Goal: Task Accomplishment & Management: Use online tool/utility

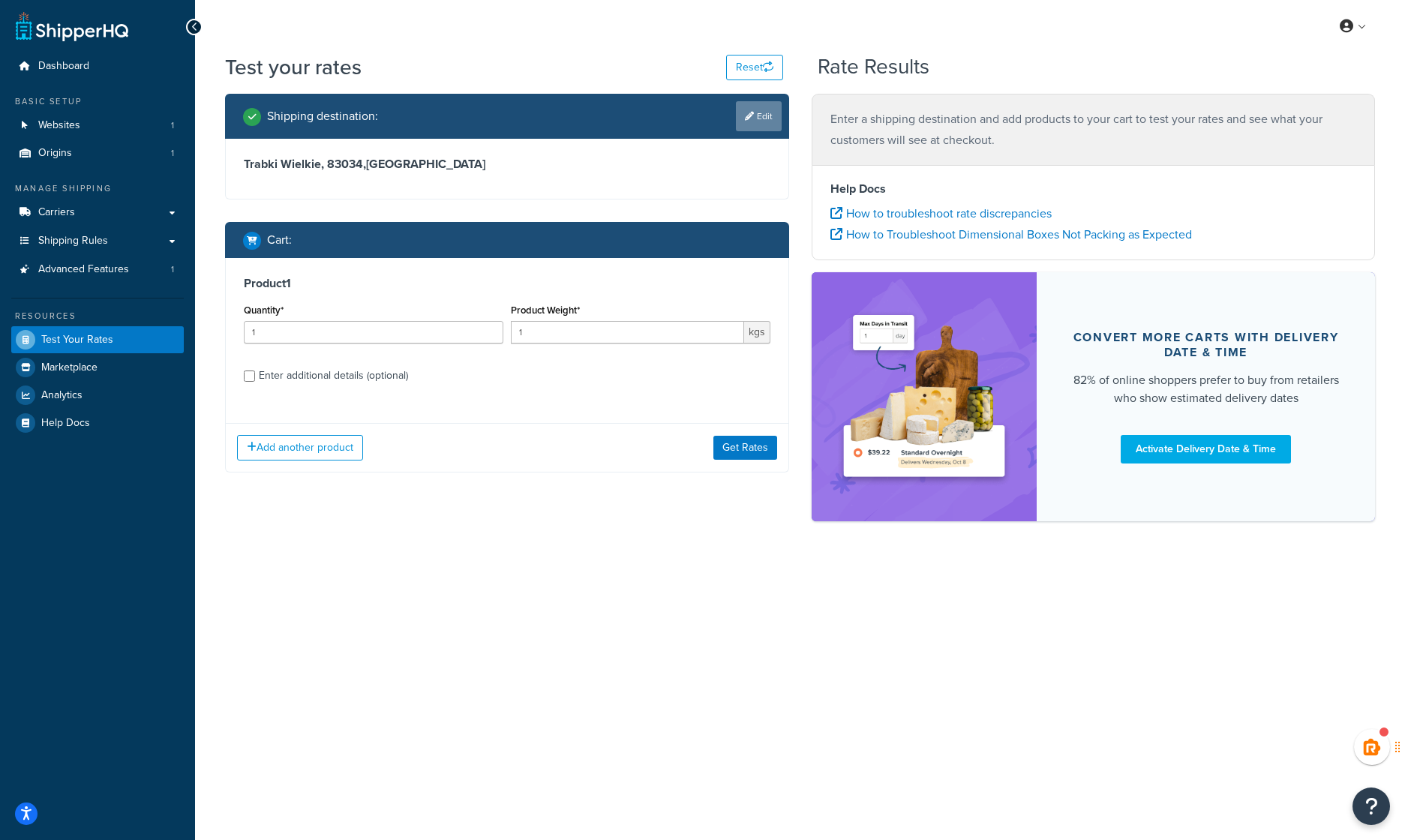
click at [768, 112] on link "Edit" at bounding box center [758, 116] width 46 height 30
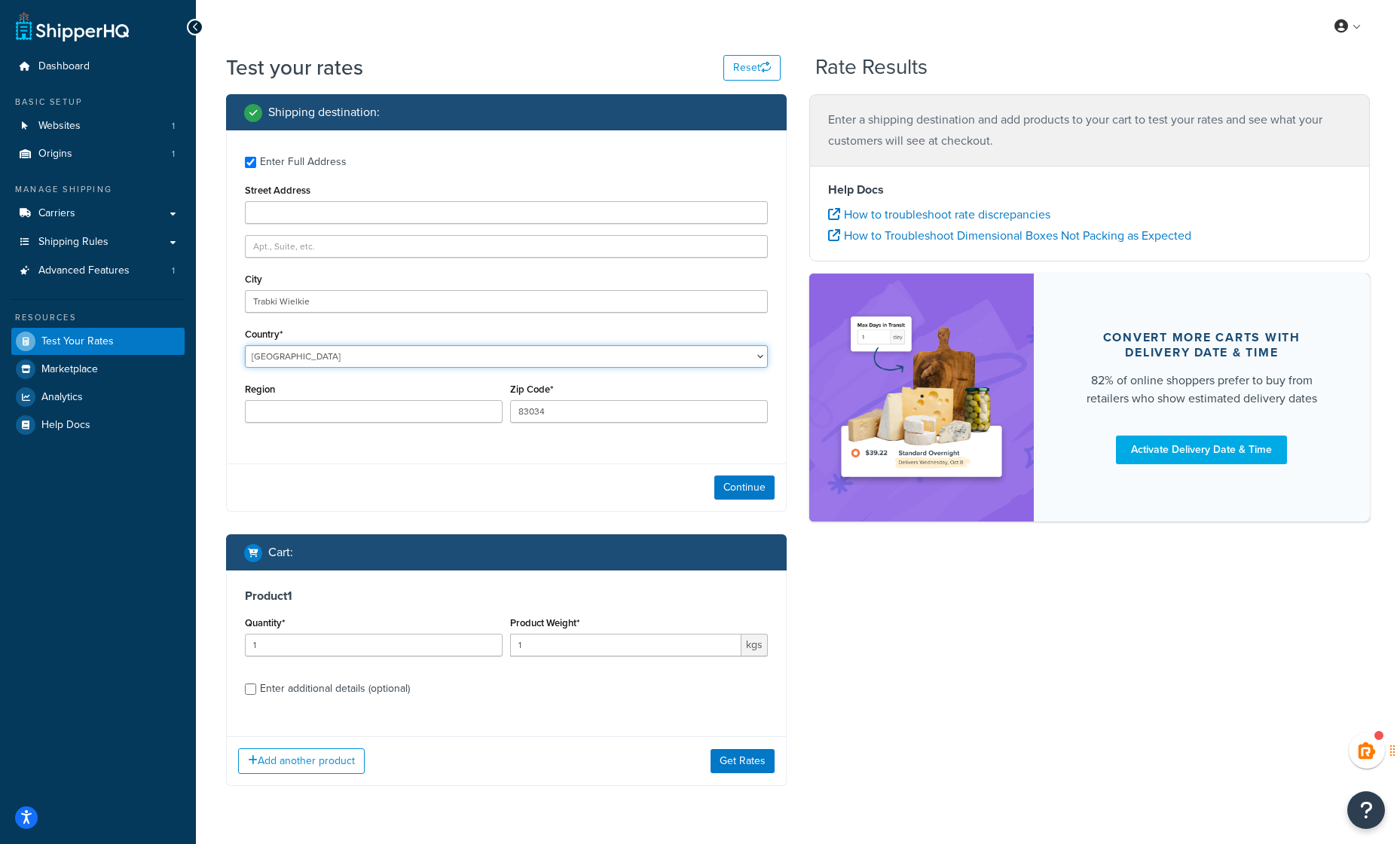
click at [275, 356] on select "United States United Kingdom Afghanistan Åland Islands Albania Algeria American…" at bounding box center [506, 357] width 523 height 23
select select "IE"
click at [245, 345] on select "United States United Kingdom Afghanistan Åland Islands Albania Algeria American…" at bounding box center [506, 357] width 523 height 23
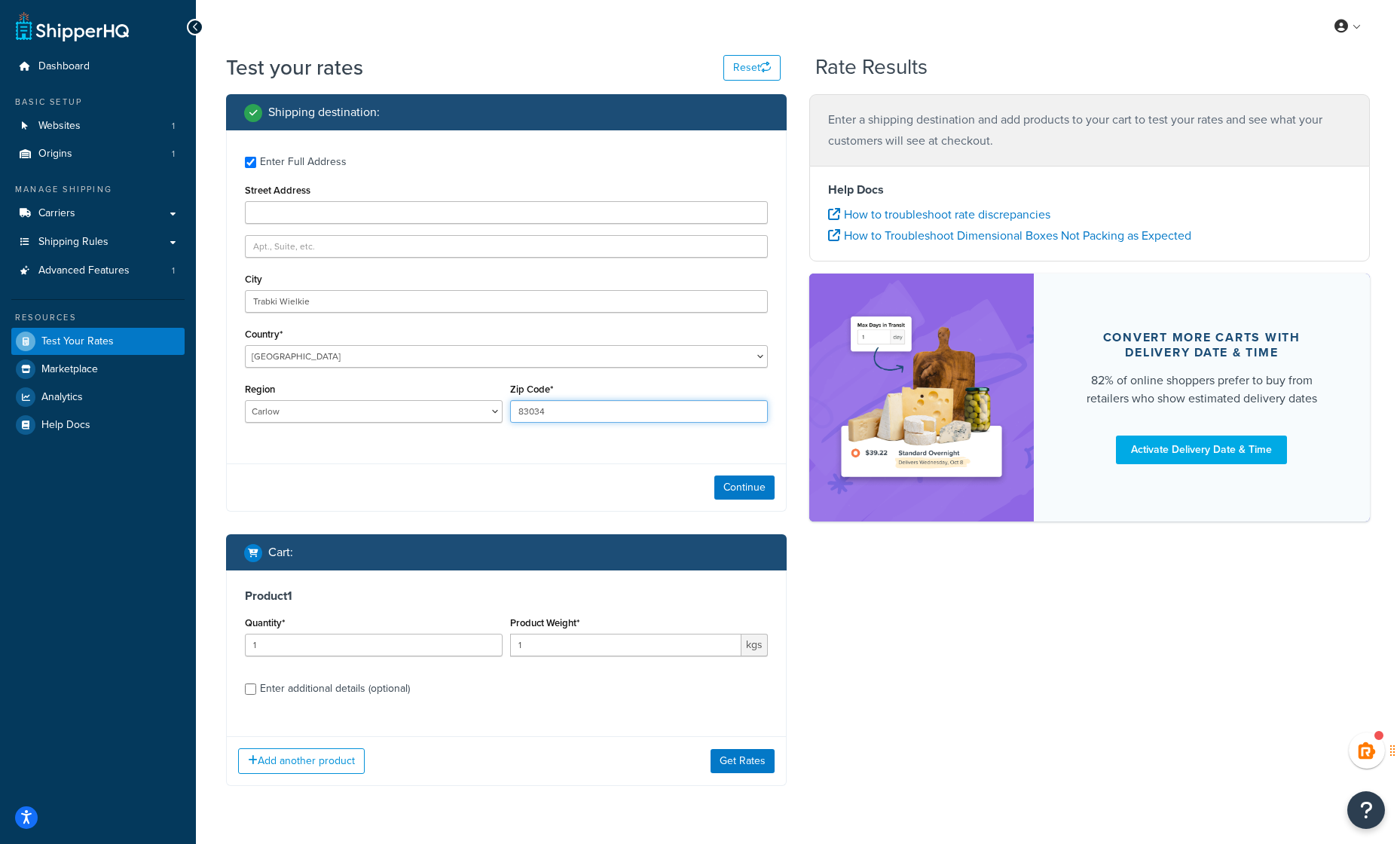
drag, startPoint x: 577, startPoint y: 407, endPoint x: 406, endPoint y: 412, distance: 171.1
click at [406, 412] on div "Region Carlow Cavan Clare Cork Donegal Dublin Galway Kerry Kildare Kilkenny Lao…" at bounding box center [506, 406] width 531 height 55
paste input "E41 X759"
type input "E41 X759"
click at [308, 410] on select "Carlow Cavan Clare Cork Donegal Dublin Galway Kerry Kildare Kilkenny Laois Leit…" at bounding box center [373, 411] width 258 height 23
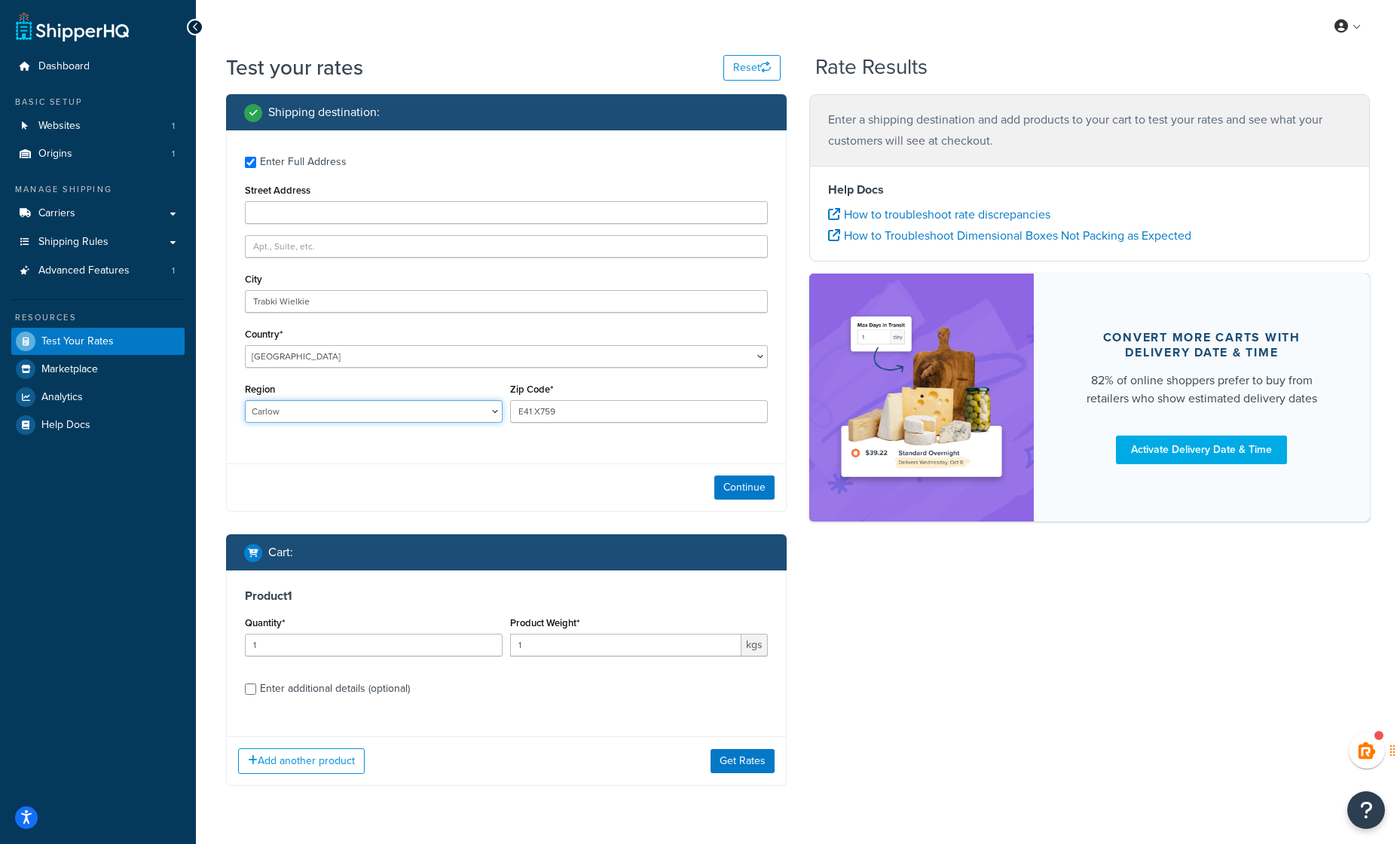
select select "TA"
click at [245, 400] on select "Carlow Cavan Clare Cork Donegal Dublin Galway Kerry Kildare Kilkenny Laois Leit…" at bounding box center [373, 411] width 258 height 23
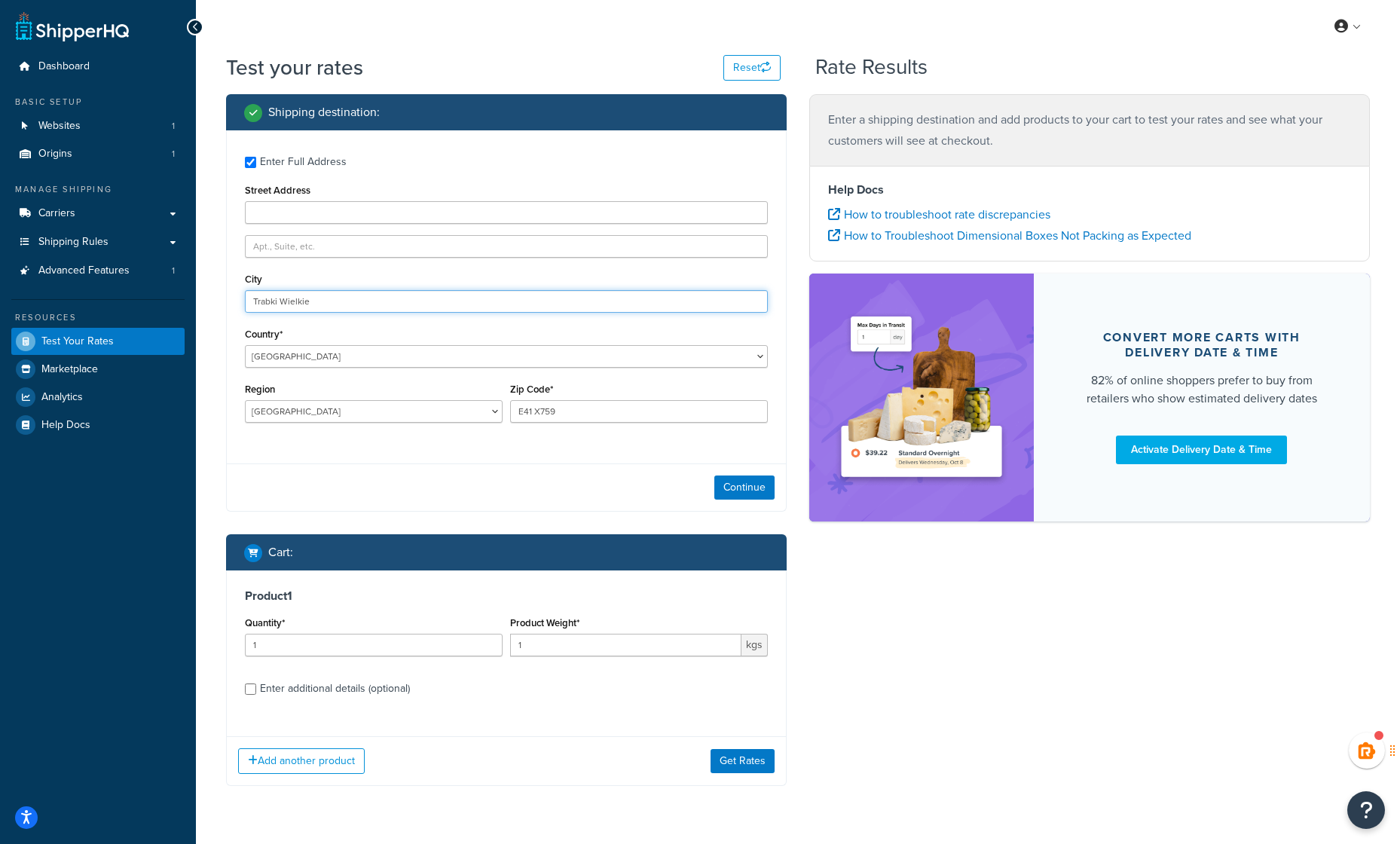
drag, startPoint x: 327, startPoint y: 300, endPoint x: 181, endPoint y: 303, distance: 146.0
click at [181, 303] on div "Dashboard Basic Setup Websites 1 Origins 1 Manage Shipping Carriers Carriers Al…" at bounding box center [700, 441] width 1400 height 884
click at [285, 306] on input "City" at bounding box center [506, 302] width 523 height 23
paste input "Thurles"
type input "Thurles"
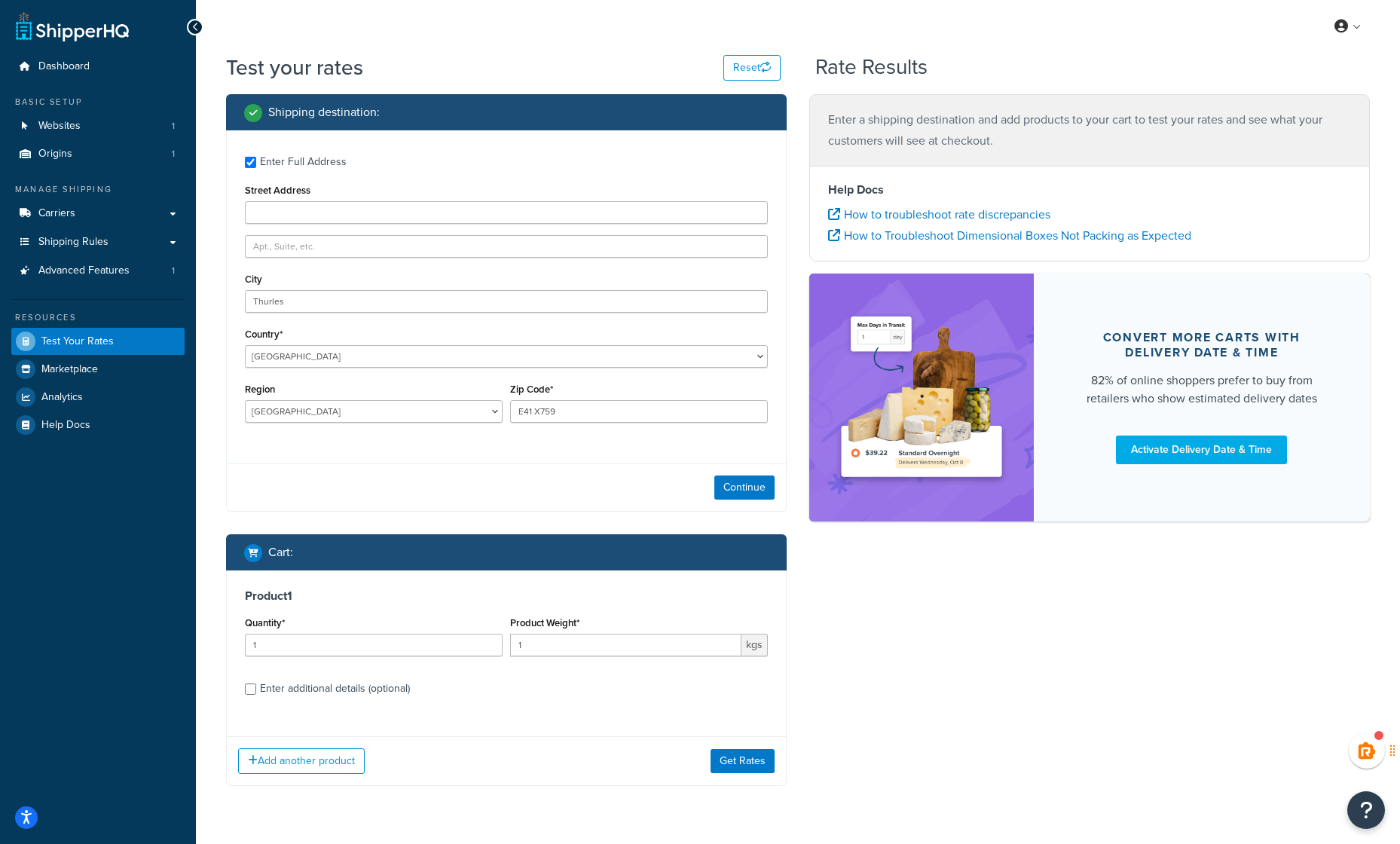
click at [312, 450] on div "Enter Full Address Street Address City Thurles Country* United States United Ki…" at bounding box center [506, 291] width 559 height 322
drag, startPoint x: 534, startPoint y: 648, endPoint x: 486, endPoint y: 648, distance: 48.0
click at [486, 648] on div "Quantity* 1 Product Weight* 1 kgs" at bounding box center [506, 640] width 531 height 55
type input "11"
click at [730, 759] on button "Get Rates" at bounding box center [742, 761] width 64 height 24
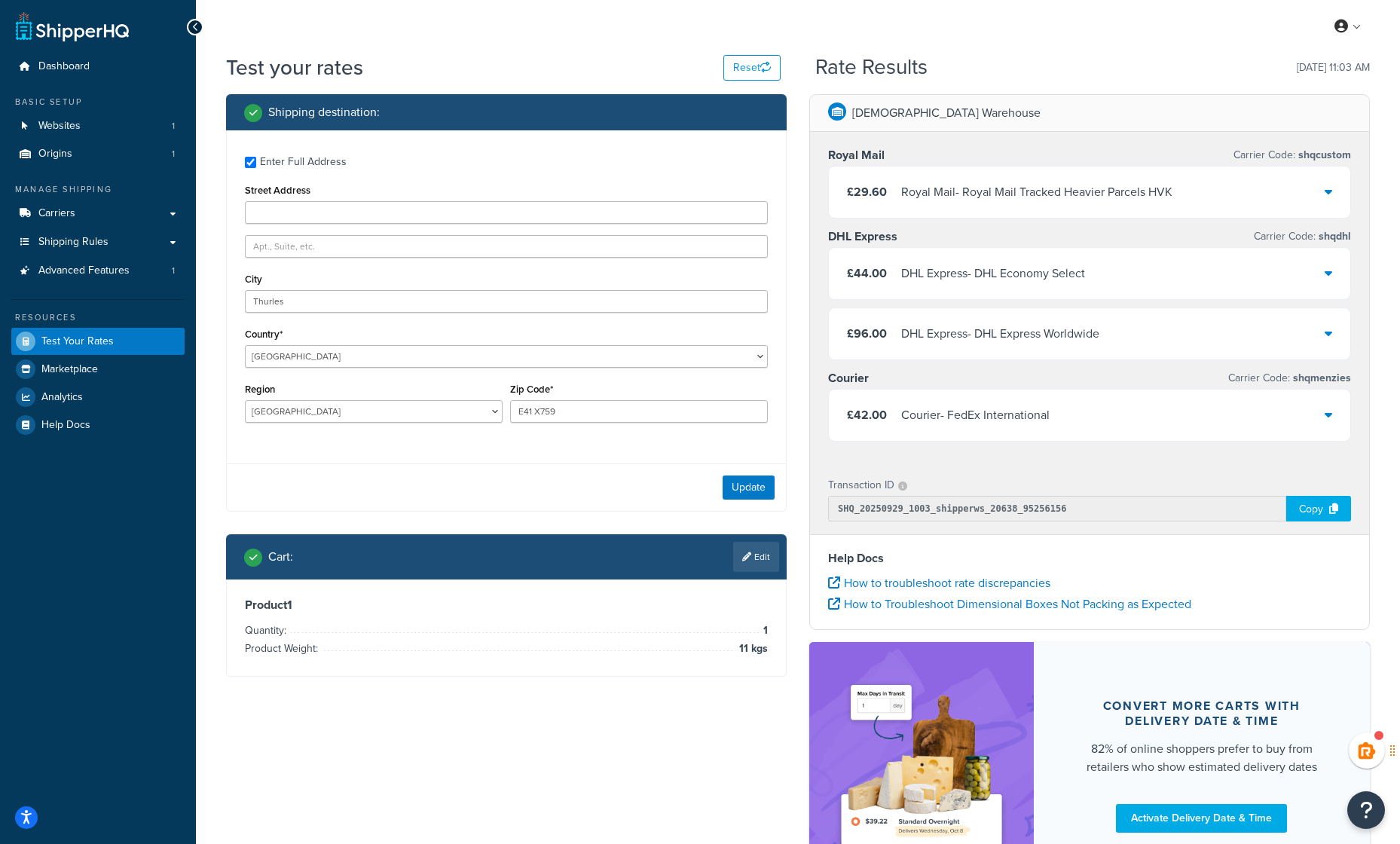
click at [977, 335] on div "DHL Express - DHL Express Worldwide" at bounding box center [1000, 334] width 199 height 21
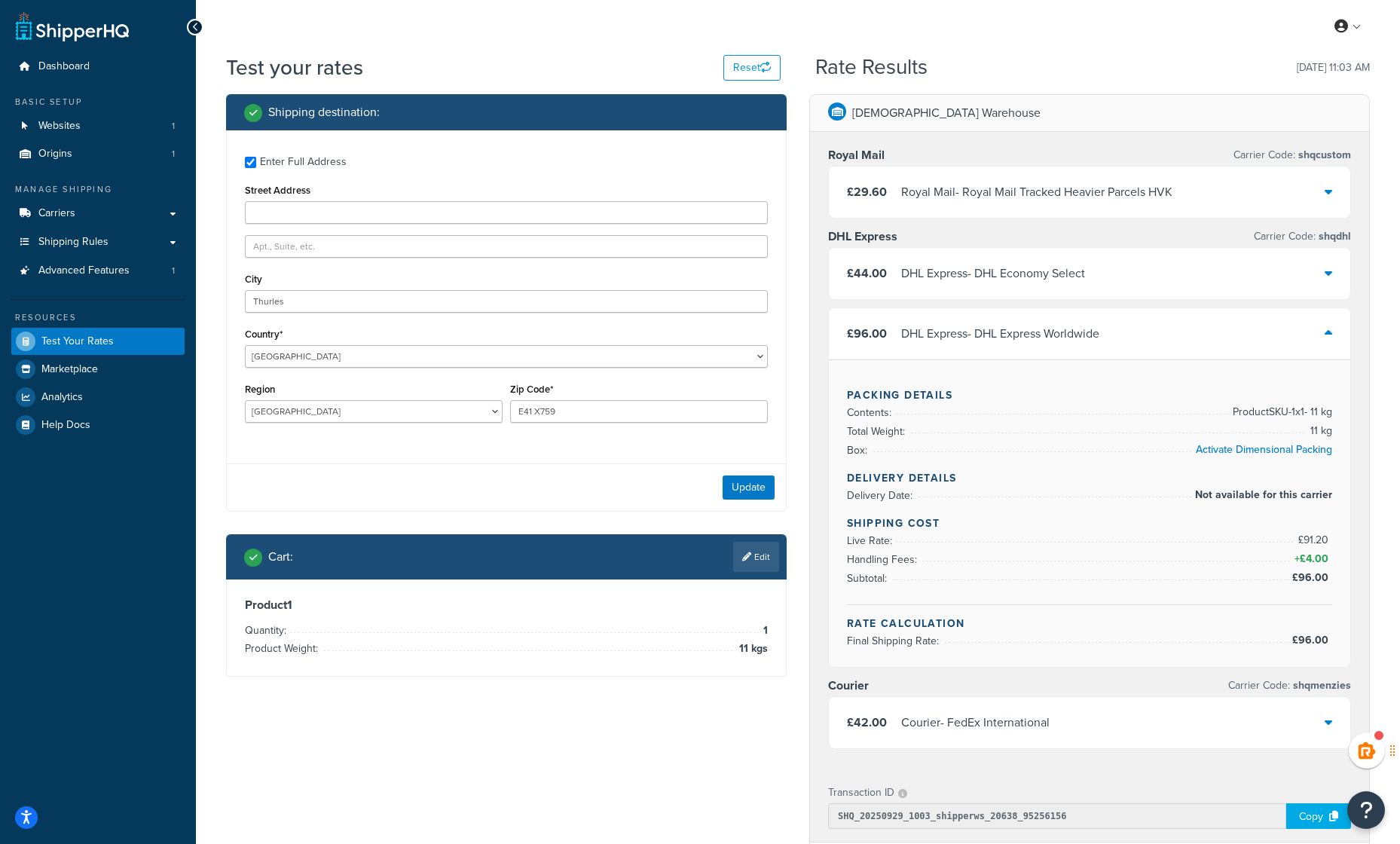
click at [977, 335] on div "DHL Express - DHL Express Worldwide" at bounding box center [1000, 334] width 199 height 21
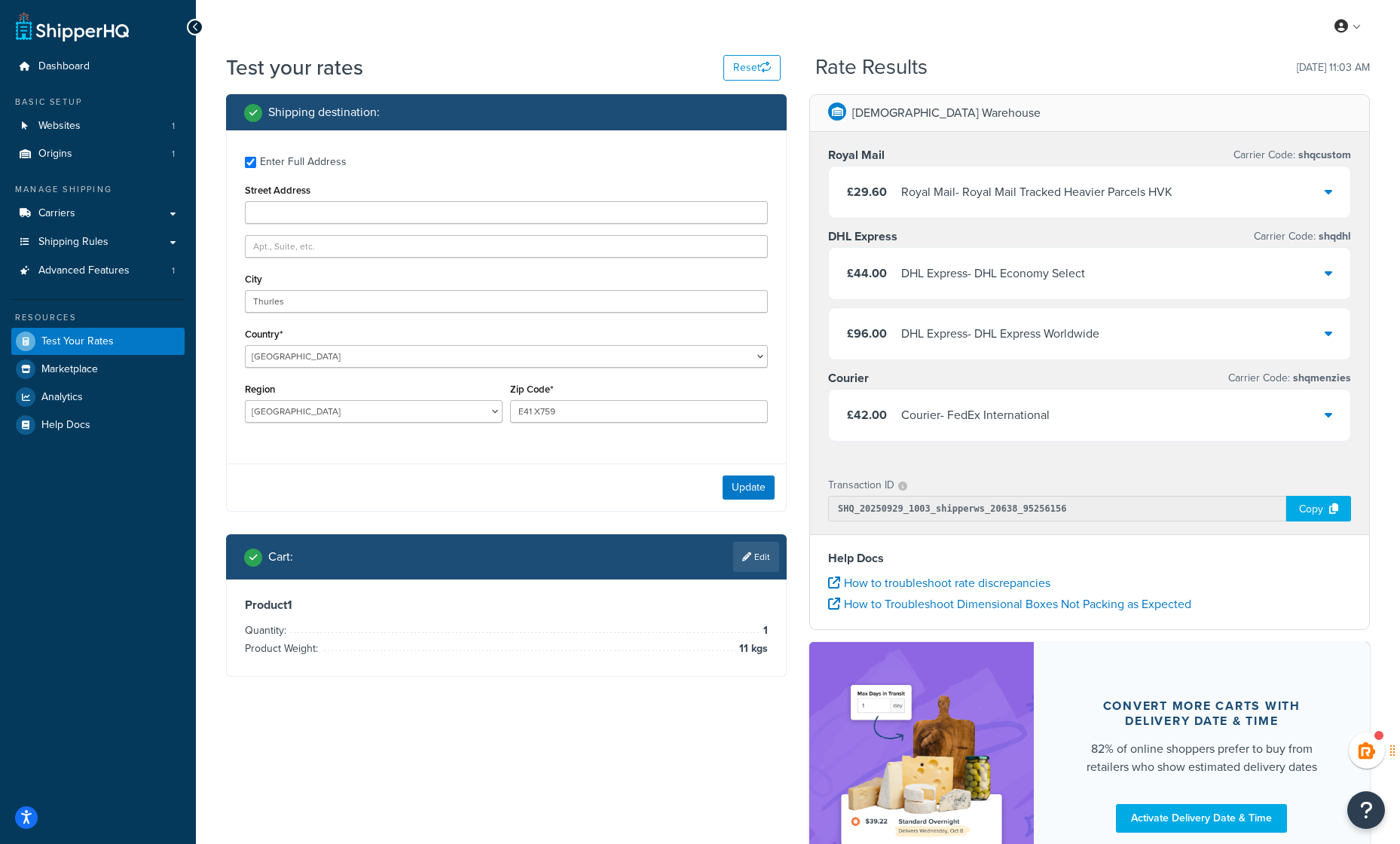
click at [798, 472] on div "Aromantic Warehouse Royal Mail Carrier Code: shqcustom £29.60 Royal Mail - Roya…" at bounding box center [1089, 500] width 583 height 811
click at [1035, 15] on div "My Profile Billing Global Settings Contact Us Logout" at bounding box center [798, 26] width 1204 height 53
click at [1331, 333] on icon at bounding box center [1328, 333] width 8 height 12
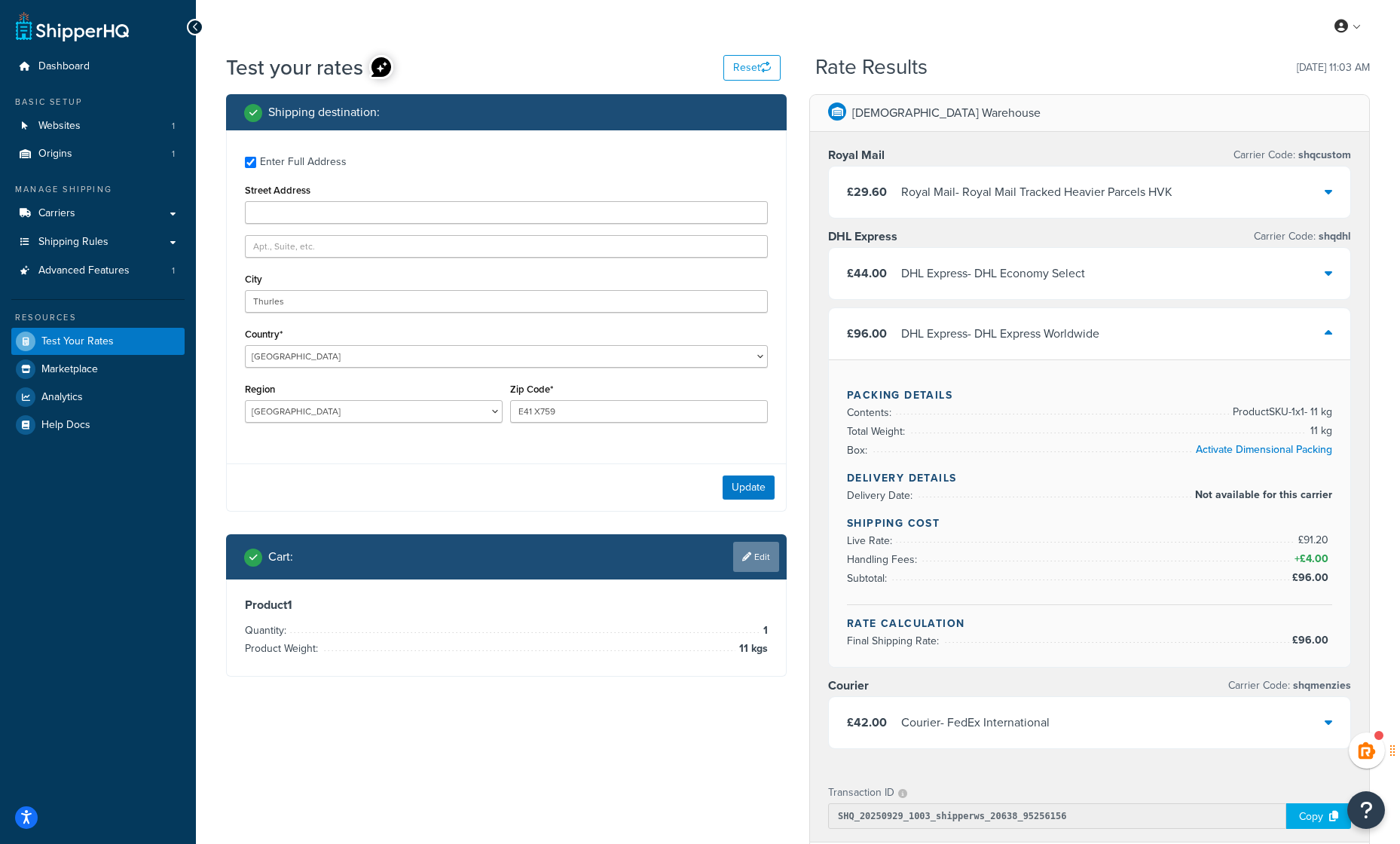
click at [764, 564] on link "Edit" at bounding box center [756, 557] width 46 height 30
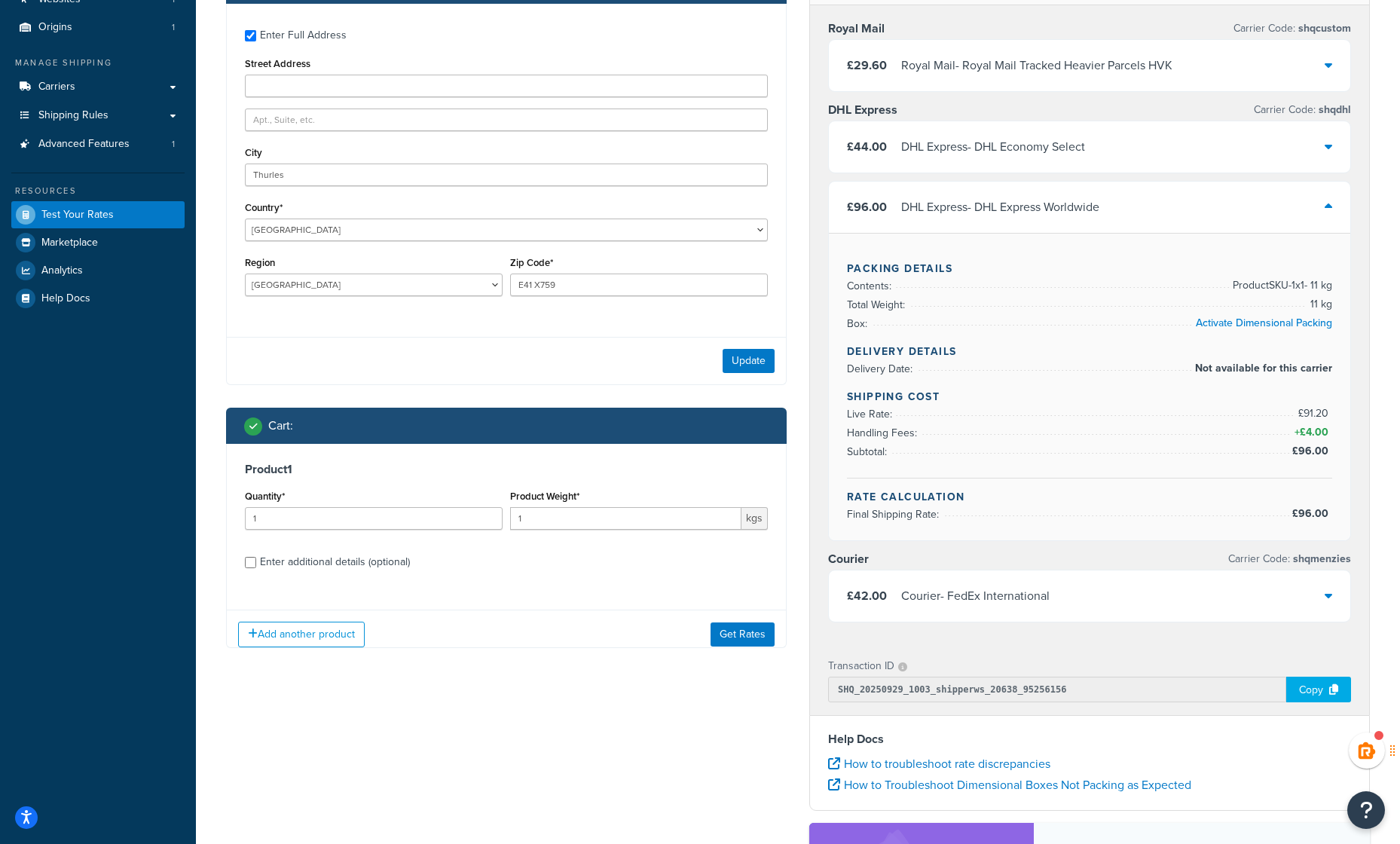
scroll to position [226, 0]
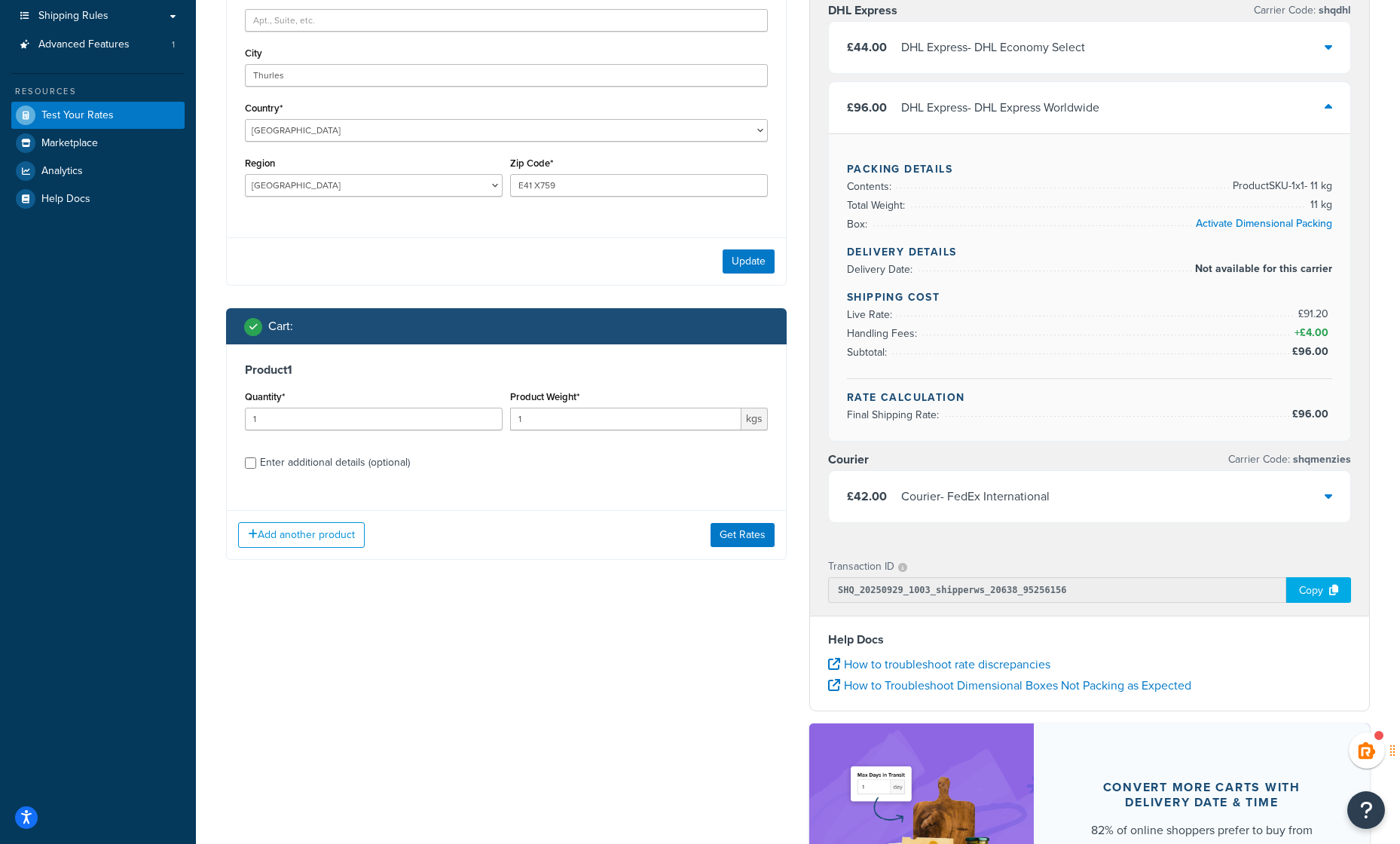
click at [266, 463] on div "Enter additional details (optional)" at bounding box center [335, 463] width 150 height 21
click at [256, 463] on input "Enter additional details (optional)" at bounding box center [250, 463] width 11 height 11
checkbox input "true"
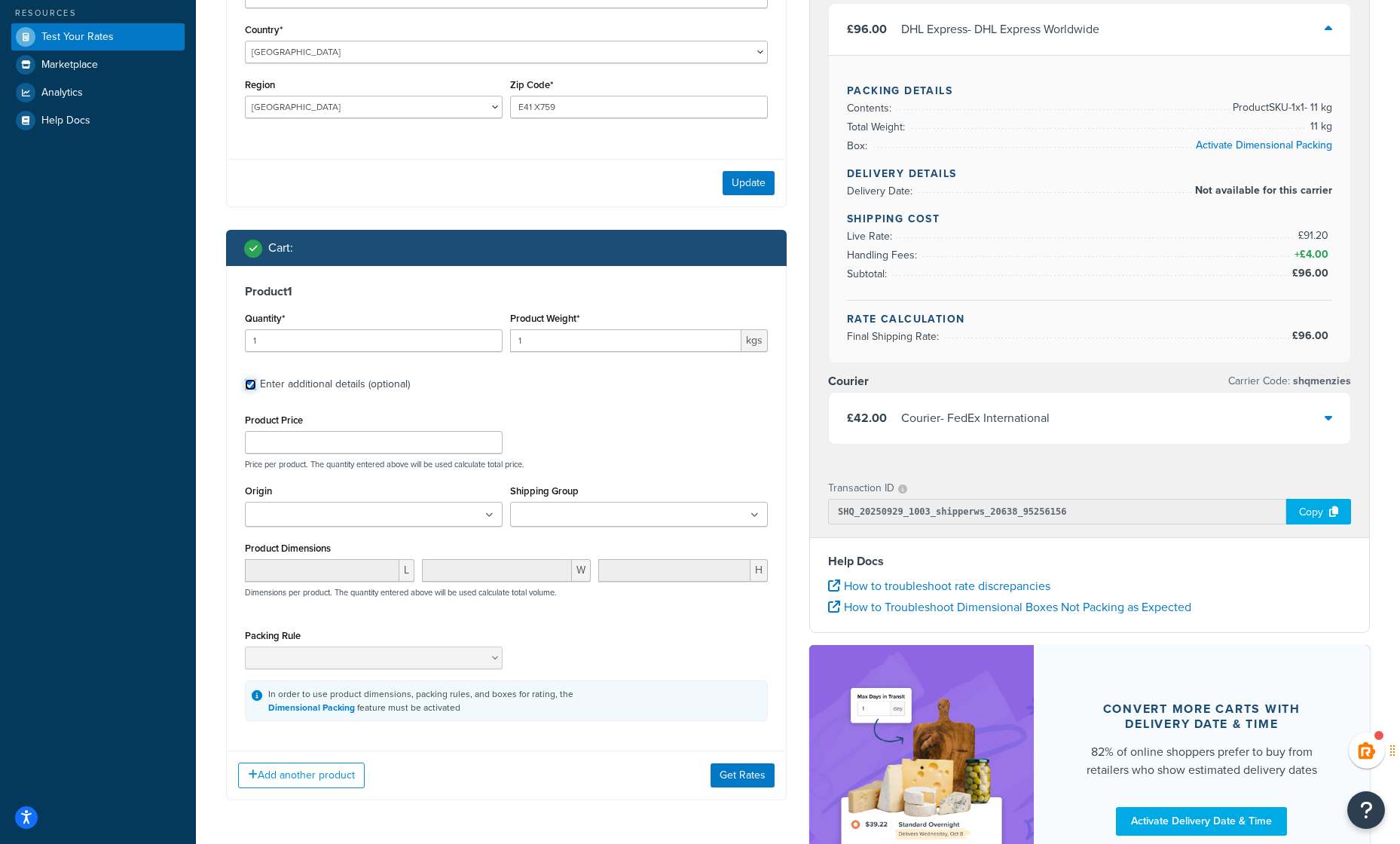
scroll to position [377, 0]
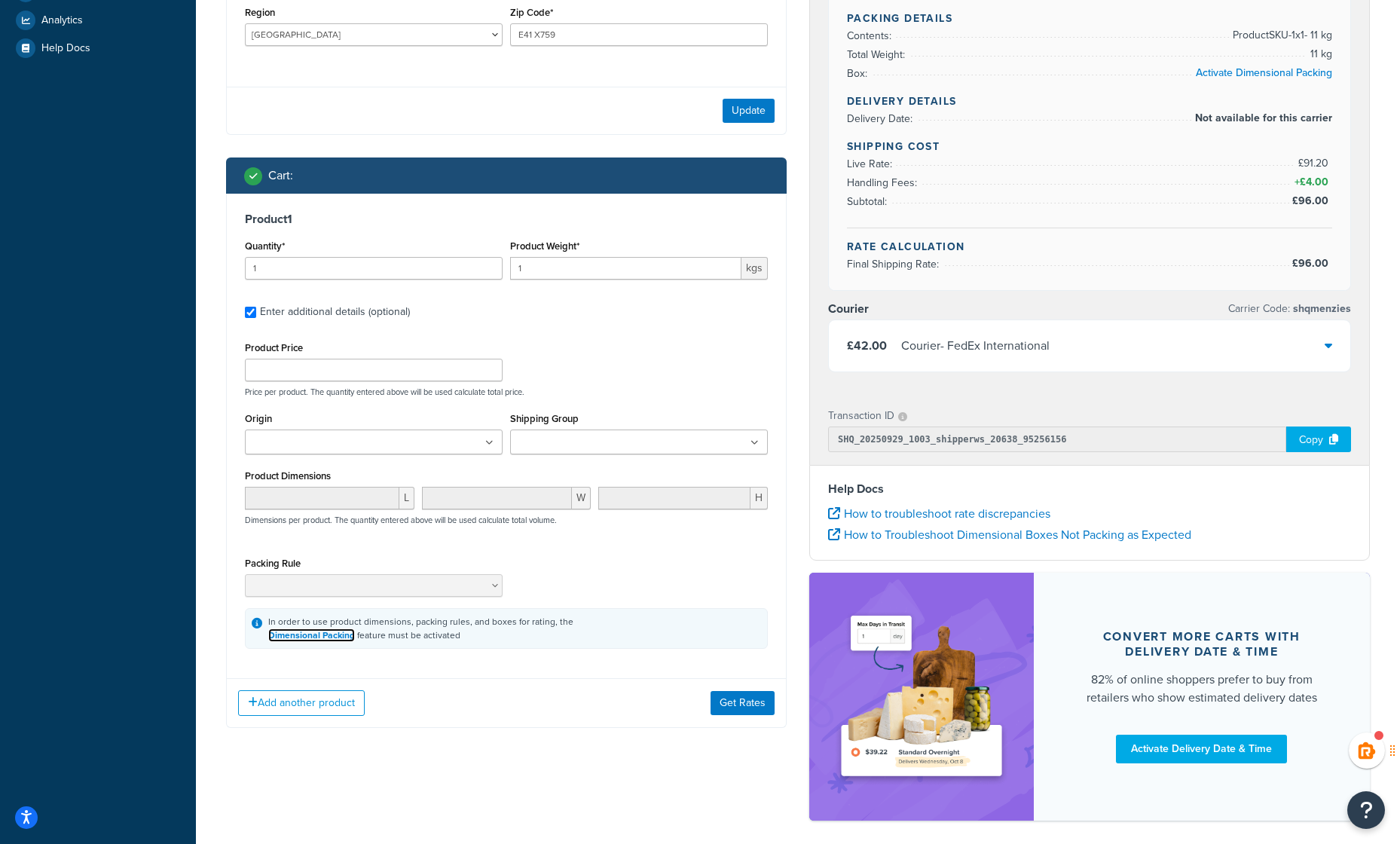
click at [286, 637] on link "Dimensional Packing" at bounding box center [312, 635] width 87 height 13
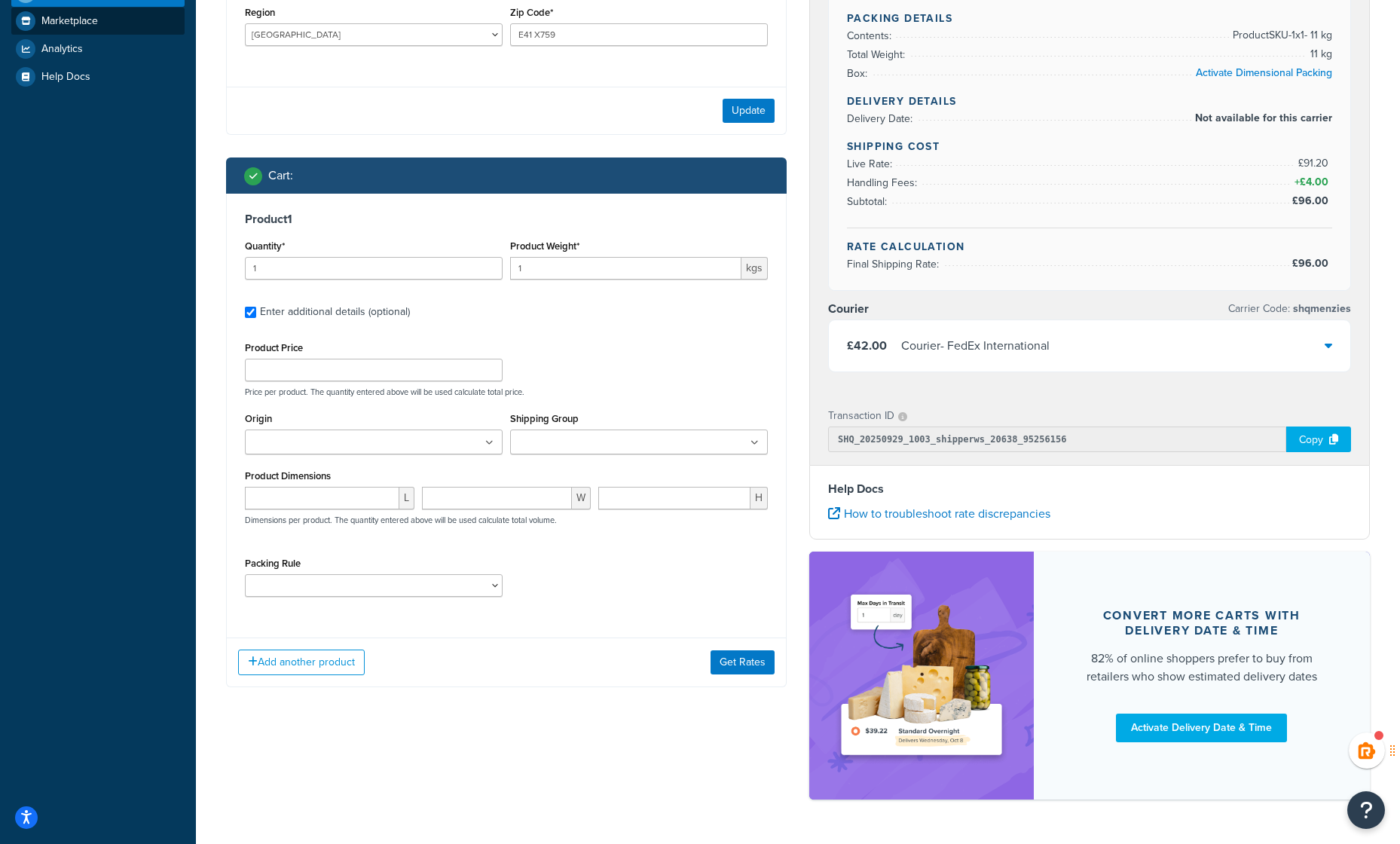
scroll to position [405, 0]
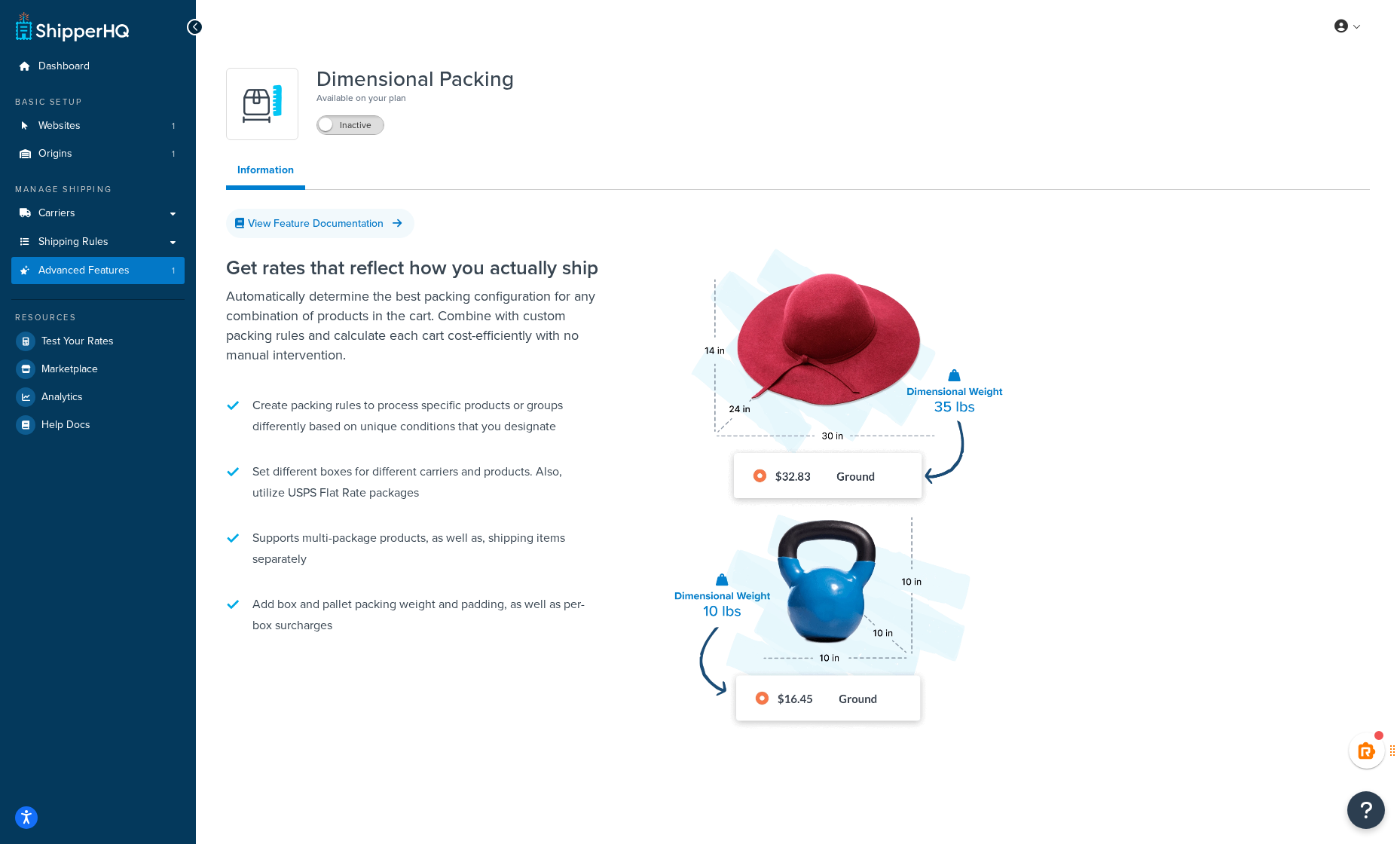
click at [326, 125] on span at bounding box center [325, 124] width 13 height 13
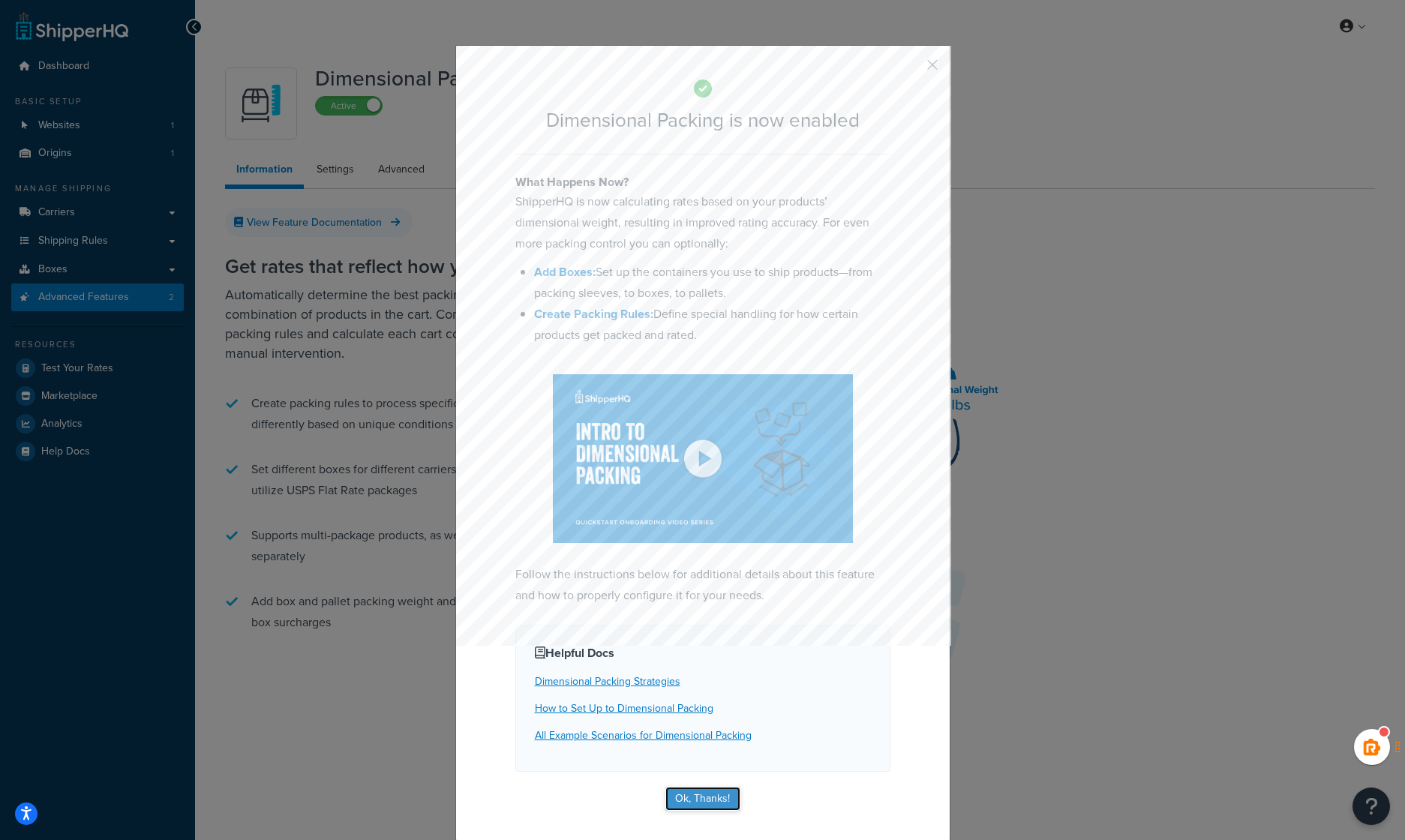
click at [696, 786] on button "Ok, Thanks!" at bounding box center [702, 798] width 75 height 24
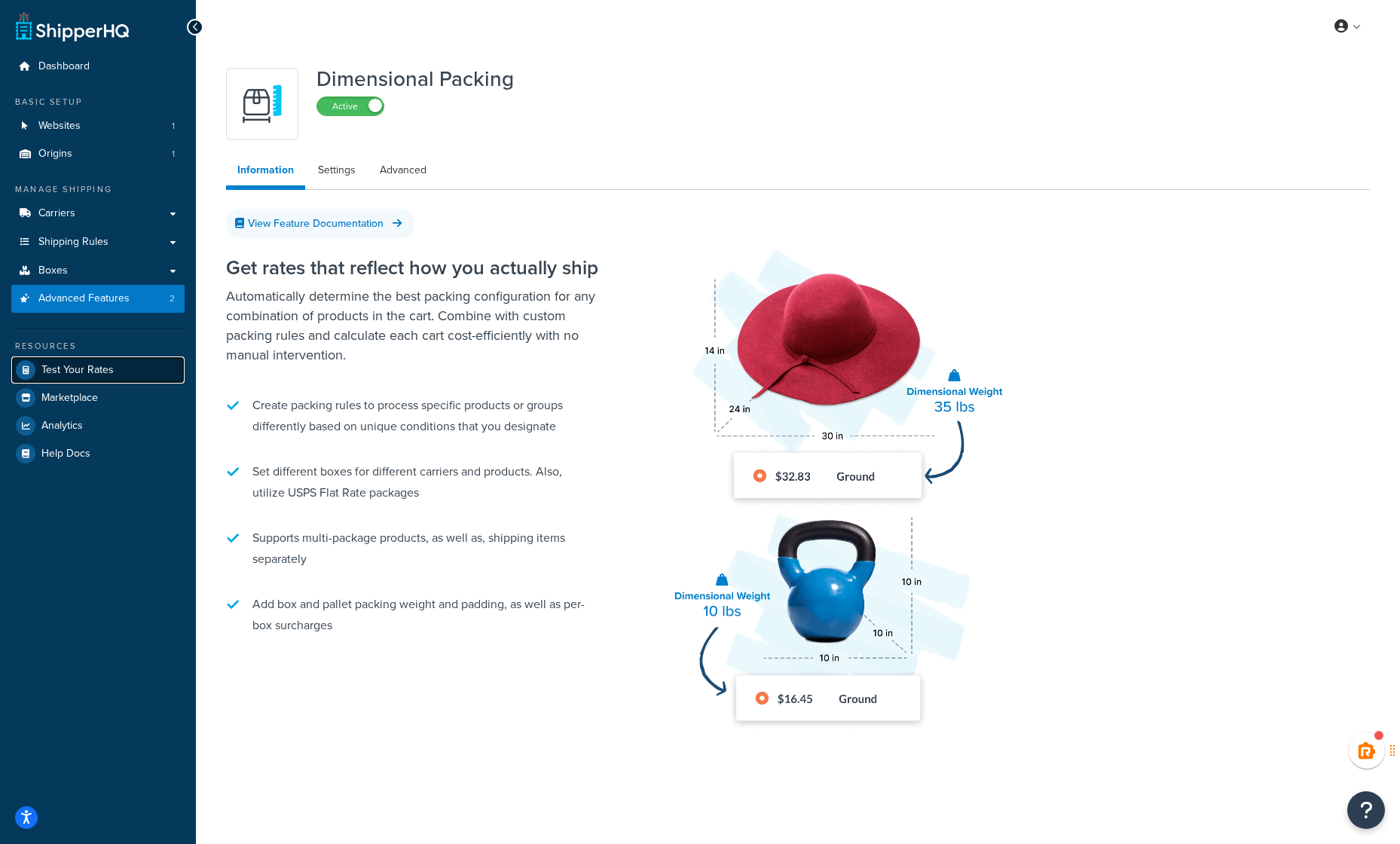
click at [77, 366] on span "Test Your Rates" at bounding box center [78, 370] width 72 height 13
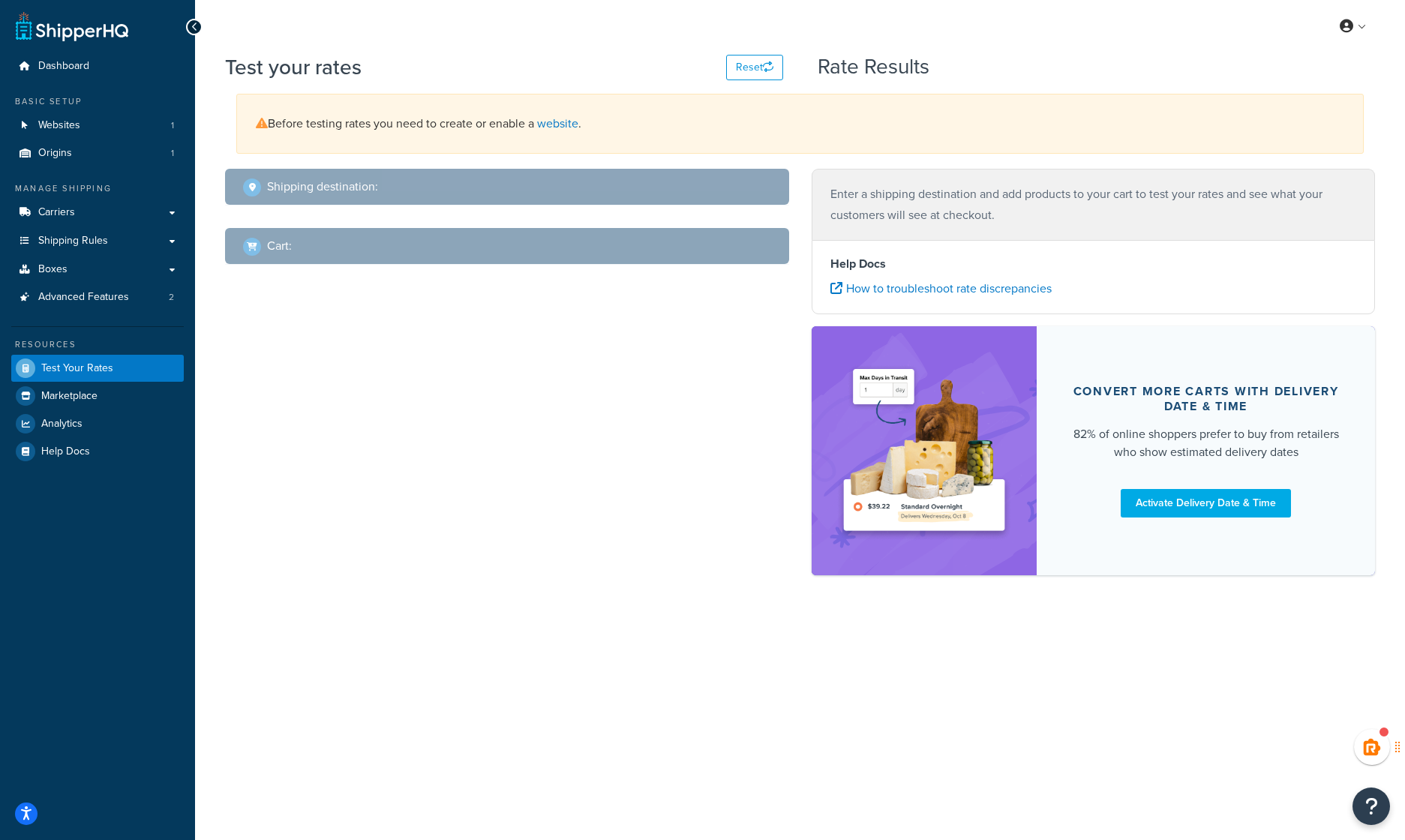
select select "[GEOGRAPHIC_DATA]"
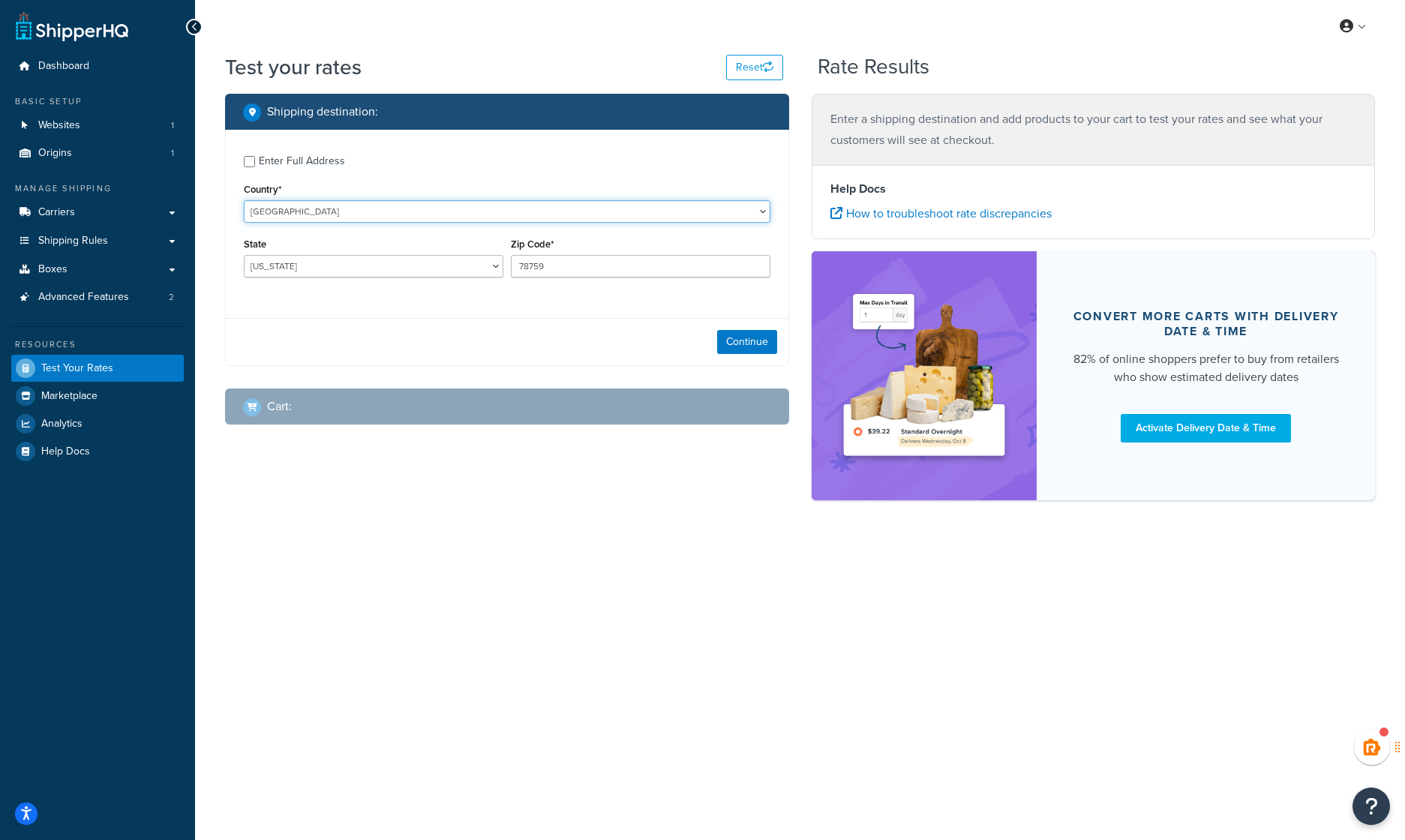
click at [293, 213] on select "[GEOGRAPHIC_DATA] [GEOGRAPHIC_DATA] [GEOGRAPHIC_DATA] [GEOGRAPHIC_DATA] [GEOGRA…" at bounding box center [506, 212] width 526 height 23
select select "IE"
click at [243, 200] on select "[GEOGRAPHIC_DATA] [GEOGRAPHIC_DATA] [GEOGRAPHIC_DATA] [GEOGRAPHIC_DATA] [GEOGRA…" at bounding box center [506, 212] width 526 height 23
drag, startPoint x: 584, startPoint y: 278, endPoint x: 494, endPoint y: 264, distance: 91.1
click at [494, 264] on div "Region [GEOGRAPHIC_DATA] [GEOGRAPHIC_DATA] [GEOGRAPHIC_DATA] [GEOGRAPHIC_DATA] …" at bounding box center [507, 261] width 534 height 54
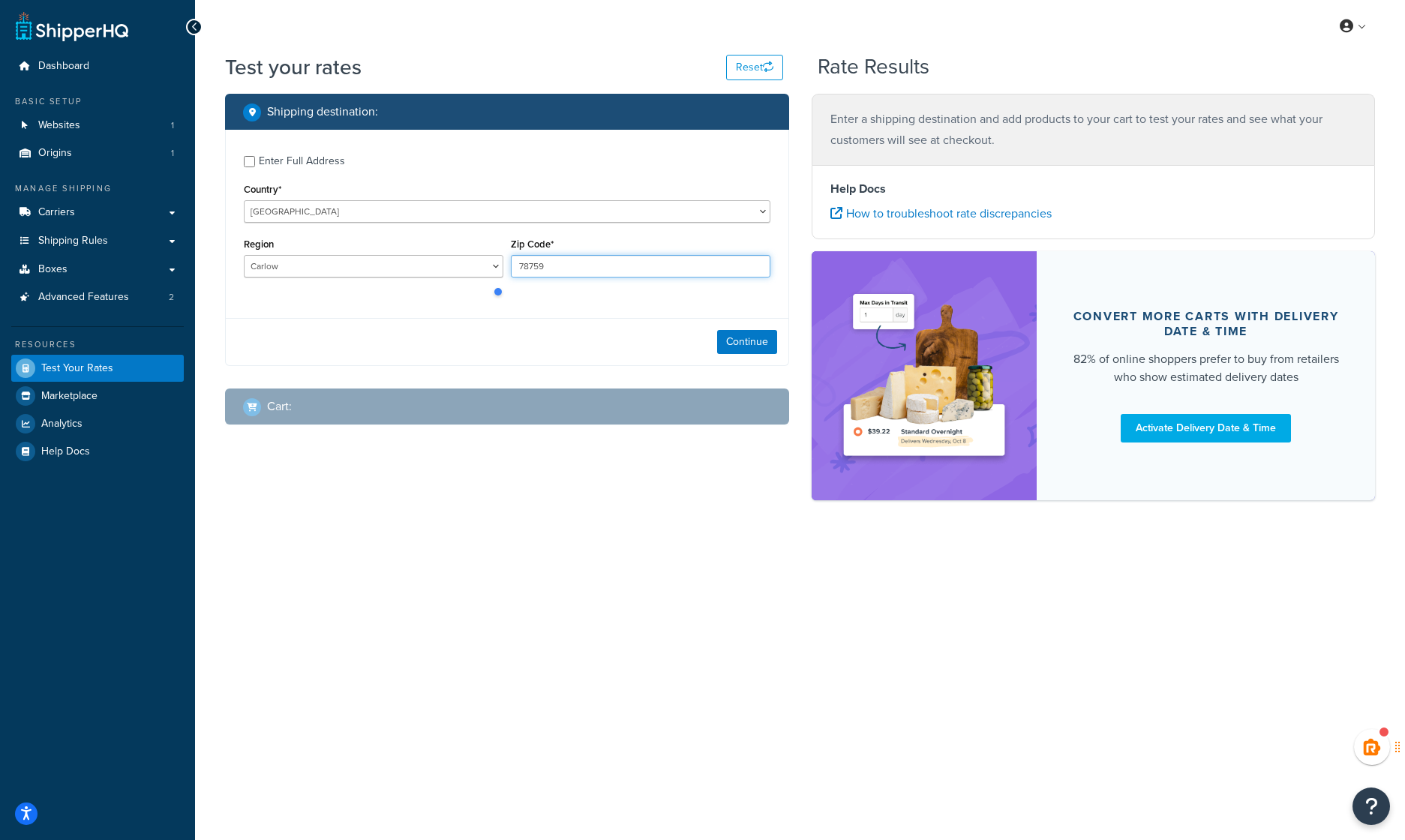
paste input "text"
click at [582, 272] on input "Zip Code*" at bounding box center [640, 266] width 259 height 23
paste input "E41 X759"
type input "E41 X759"
click at [294, 269] on select "Carlow Cavan [GEOGRAPHIC_DATA] [GEOGRAPHIC_DATA] [GEOGRAPHIC_DATA] [GEOGRAPHIC_…" at bounding box center [373, 266] width 259 height 23
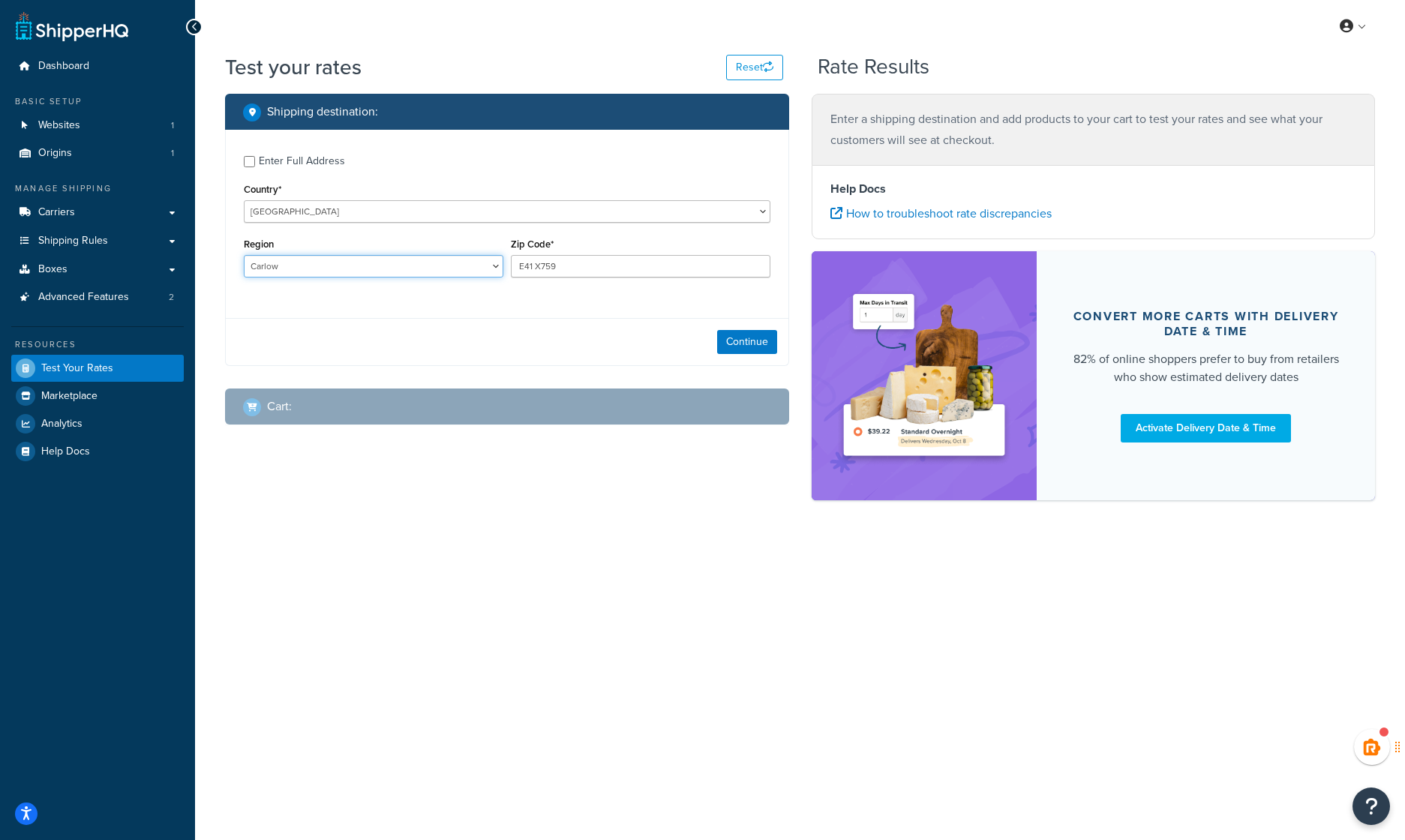
select select "TA"
click at [243, 255] on select "Carlow Cavan [GEOGRAPHIC_DATA] [GEOGRAPHIC_DATA] [GEOGRAPHIC_DATA] [GEOGRAPHIC_…" at bounding box center [373, 266] width 259 height 23
click at [755, 345] on button "Continue" at bounding box center [747, 342] width 60 height 24
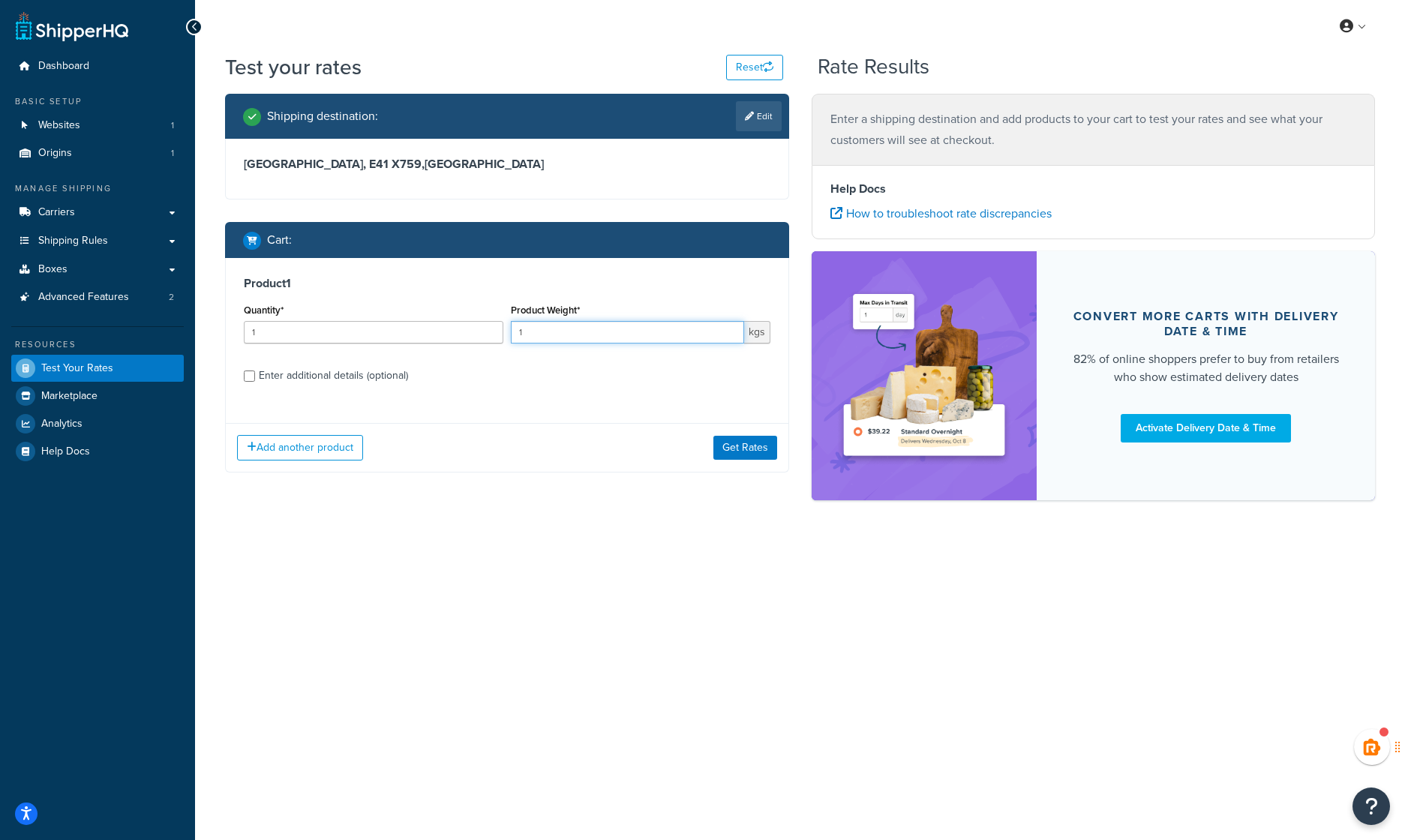
drag, startPoint x: 544, startPoint y: 324, endPoint x: 531, endPoint y: 324, distance: 13.0
click at [531, 324] on input "1" at bounding box center [626, 332] width 233 height 23
type input "11"
click at [276, 376] on div "Enter additional details (optional)" at bounding box center [334, 376] width 149 height 21
click at [255, 376] on input "Enter additional details (optional)" at bounding box center [249, 376] width 11 height 11
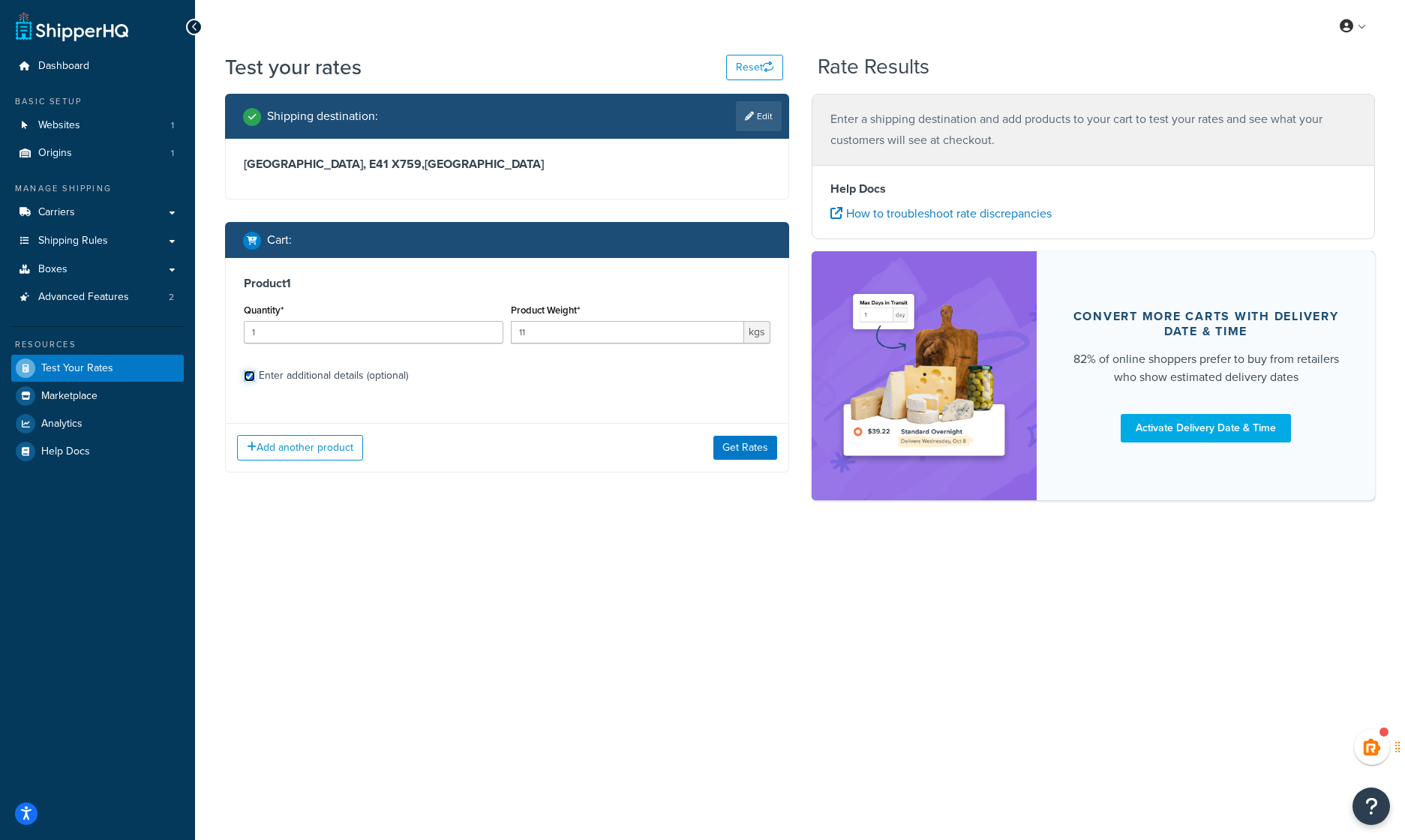
checkbox input "true"
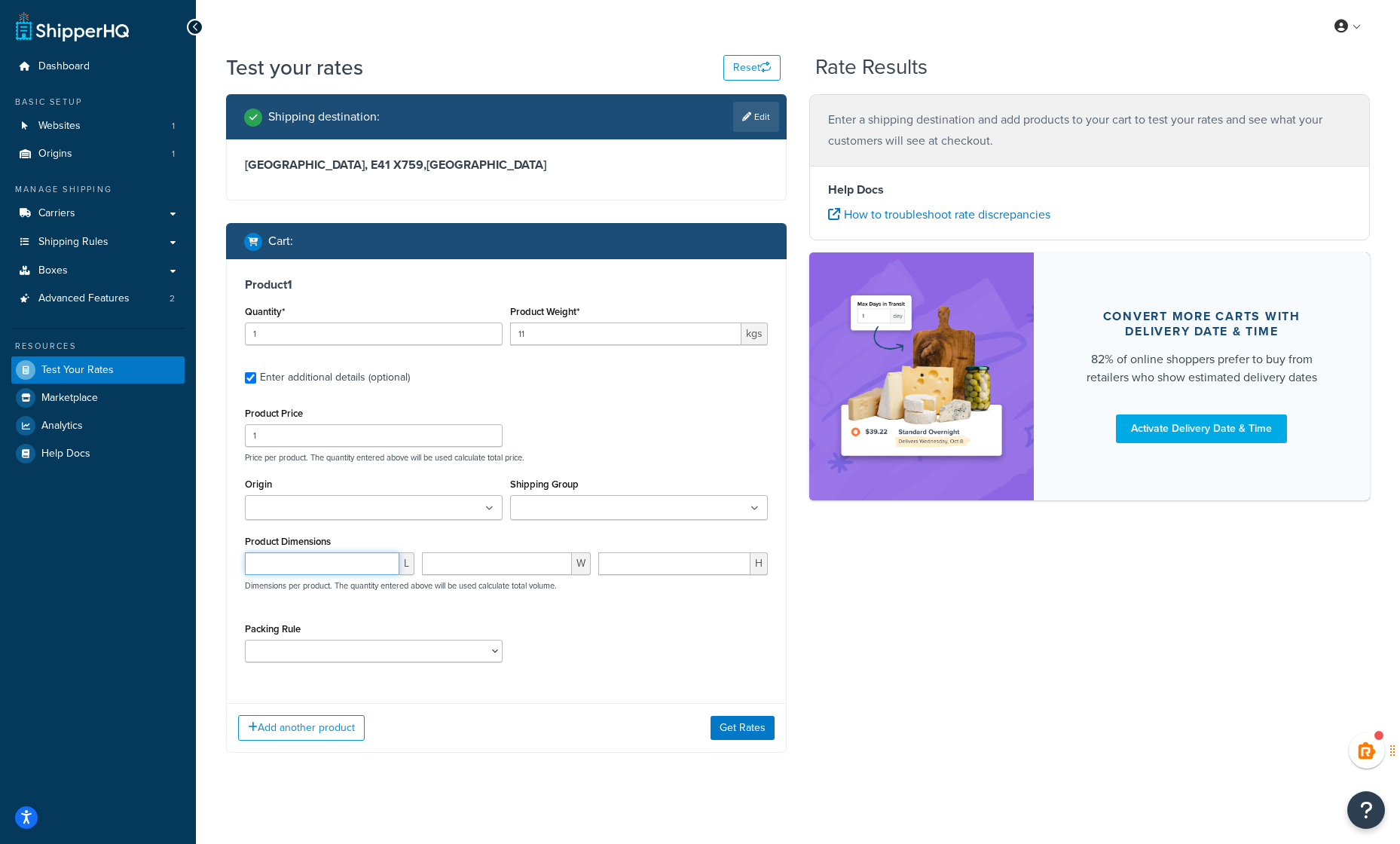
click at [274, 561] on input "number" at bounding box center [321, 564] width 154 height 23
type input "30"
click at [467, 562] on input "number" at bounding box center [497, 564] width 151 height 23
type input "30"
click at [602, 559] on input "number" at bounding box center [674, 564] width 152 height 23
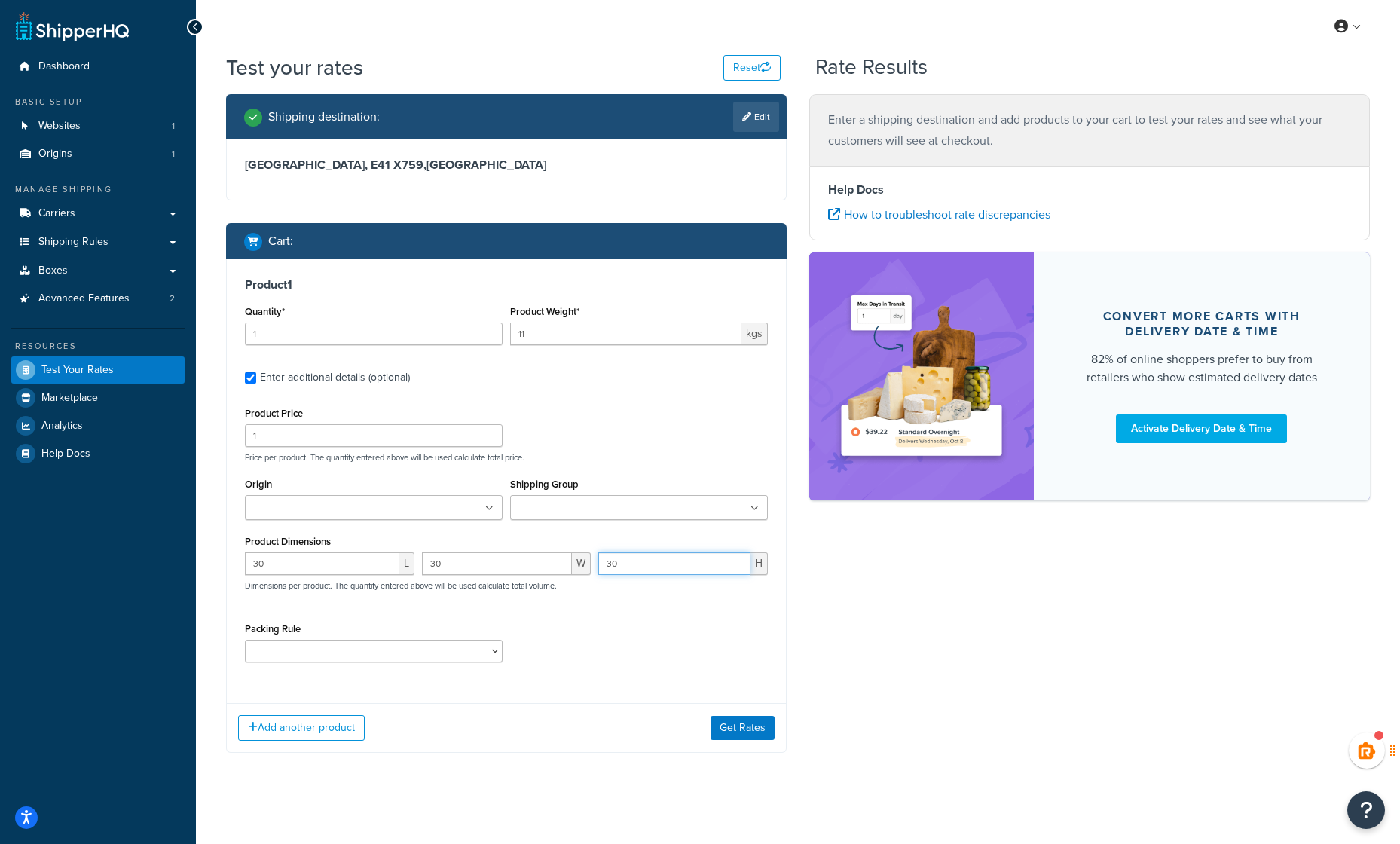
type input "30"
click at [418, 644] on select "Packing Rule" at bounding box center [373, 652] width 258 height 23
click at [745, 734] on button "Get Rates" at bounding box center [742, 727] width 64 height 24
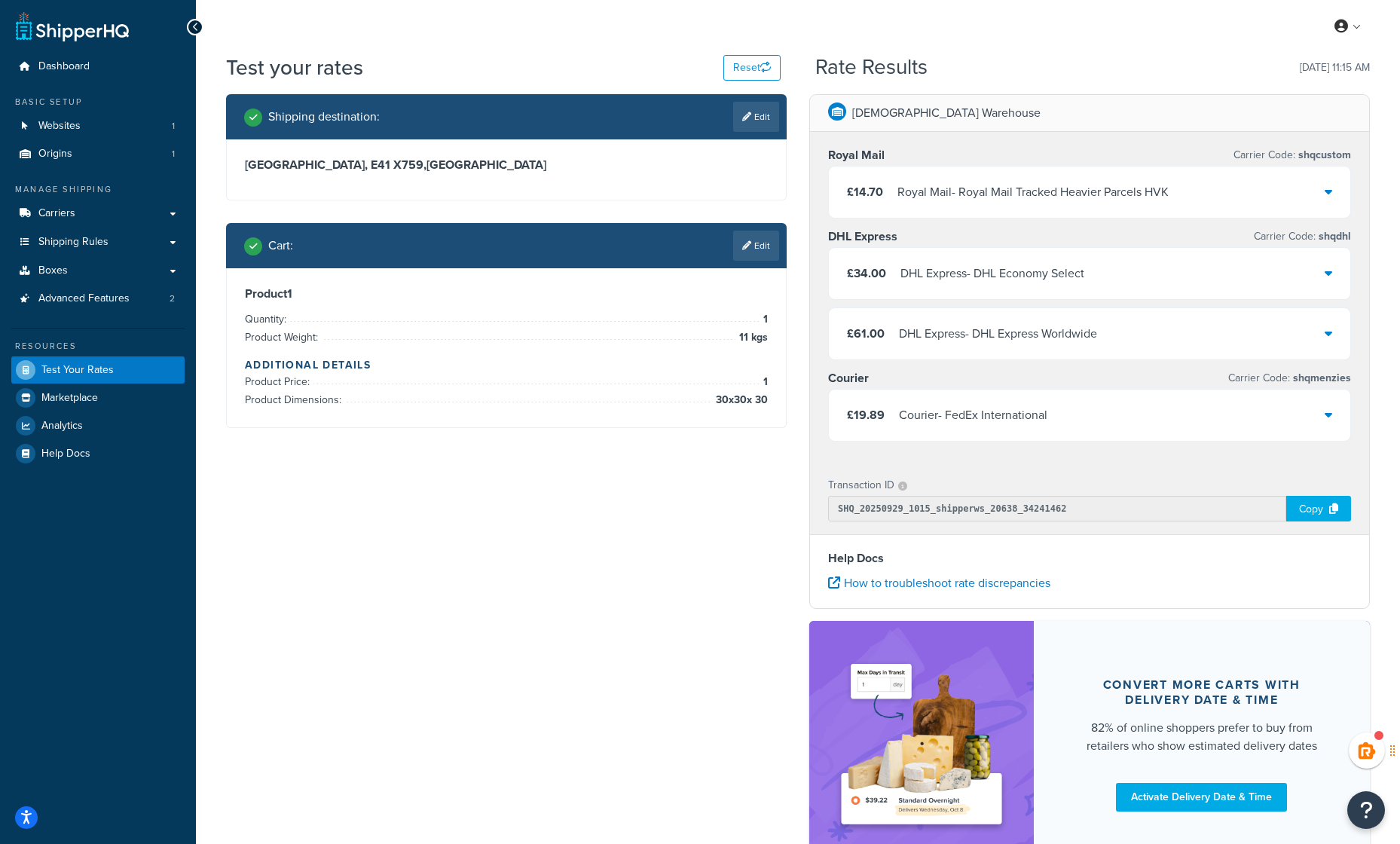
click at [955, 334] on div "DHL Express - DHL Express Worldwide" at bounding box center [997, 334] width 199 height 21
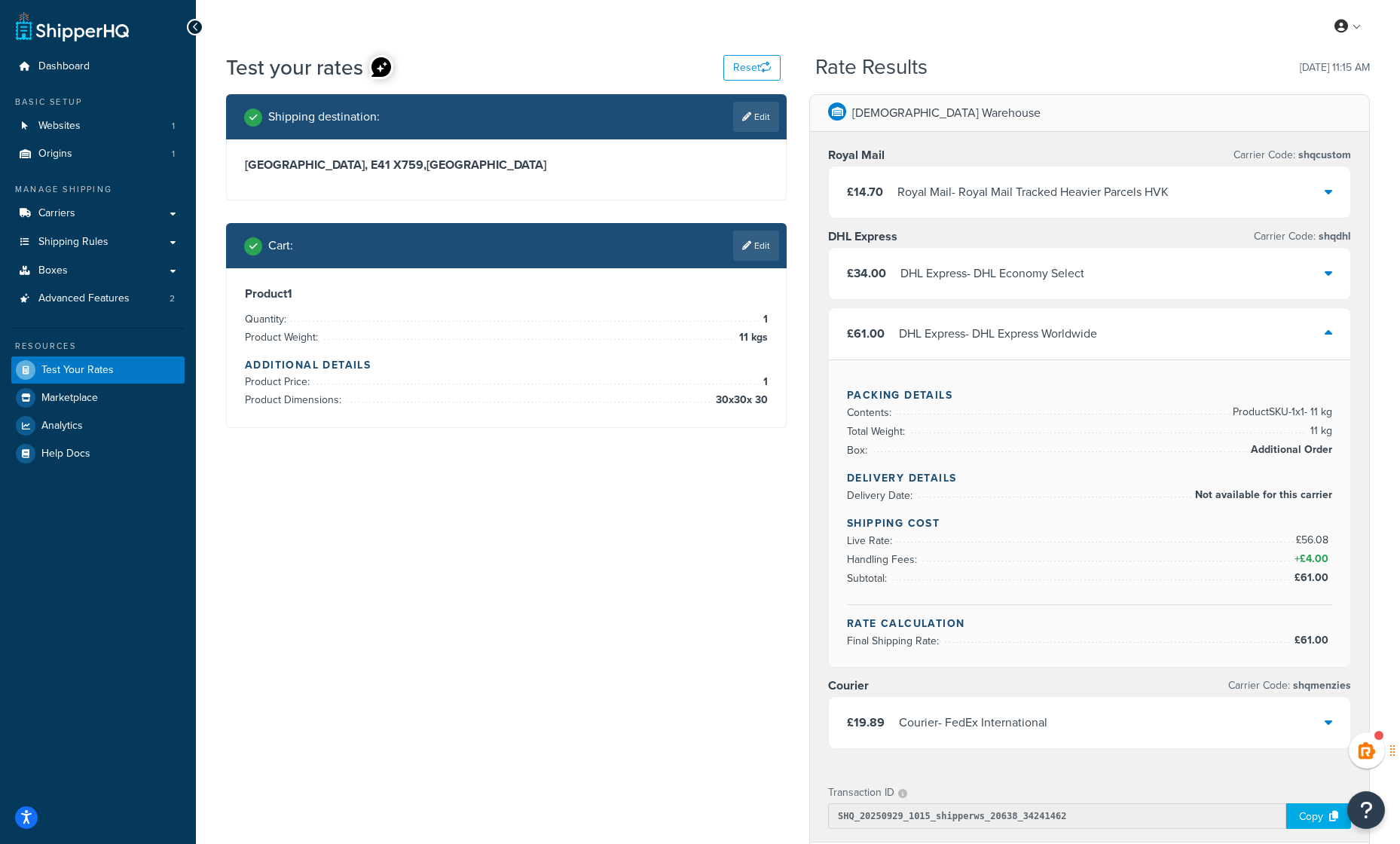
click at [966, 271] on div "DHL Express - DHL Economy Select" at bounding box center [992, 274] width 184 height 21
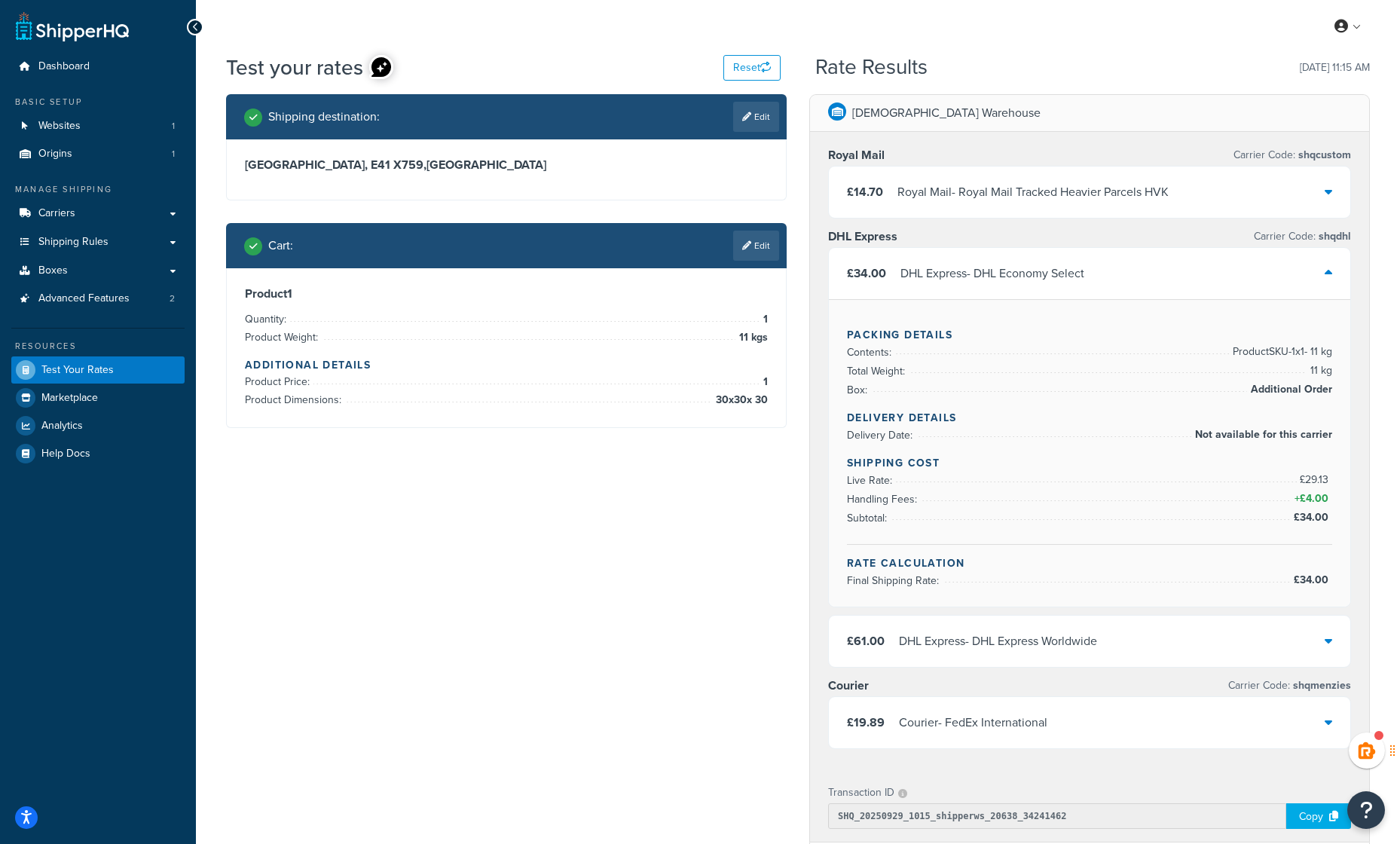
click at [922, 650] on div "DHL Express - DHL Express Worldwide" at bounding box center [997, 642] width 199 height 21
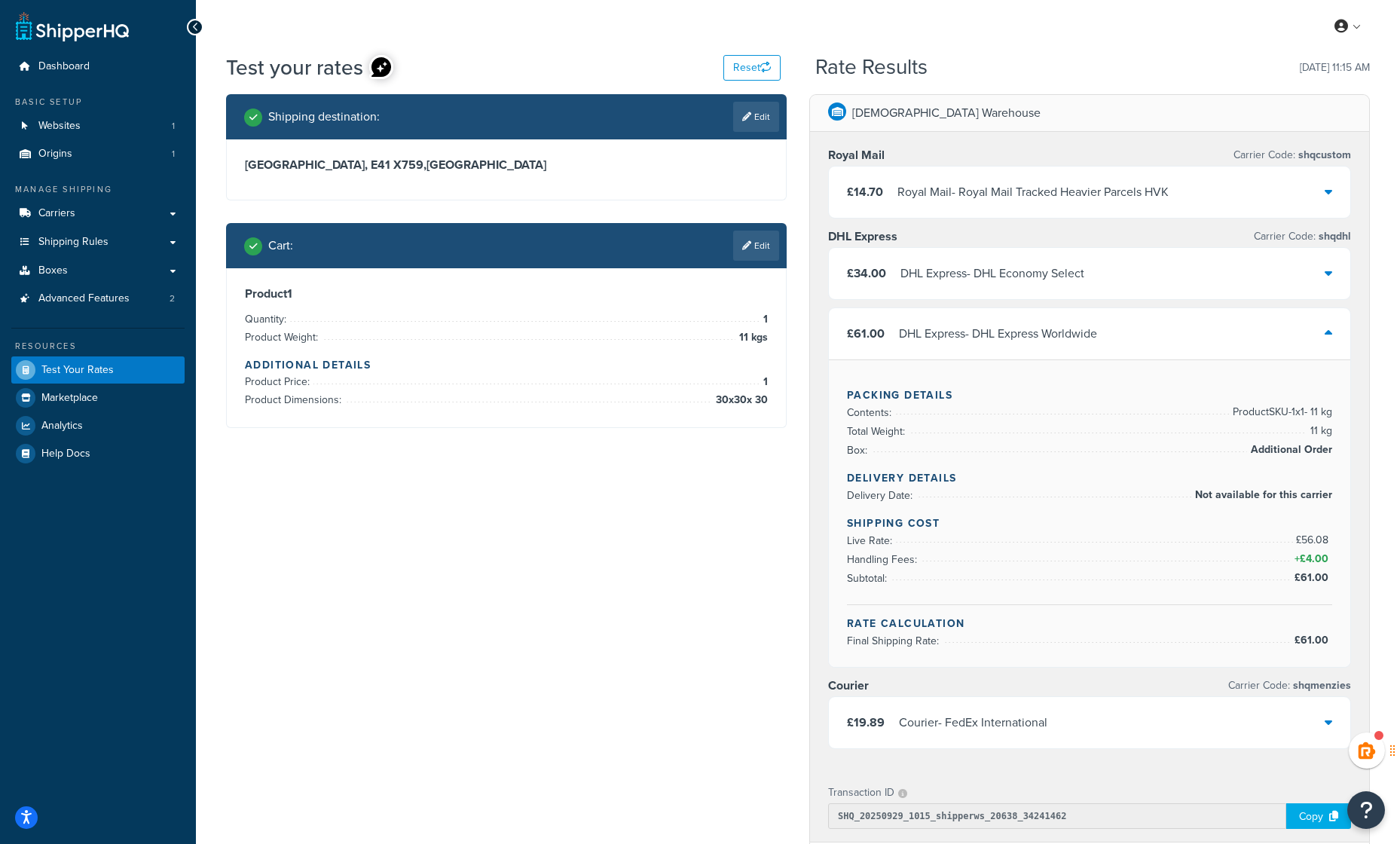
click at [1016, 340] on div "DHL Express - DHL Express Worldwide" at bounding box center [997, 334] width 199 height 21
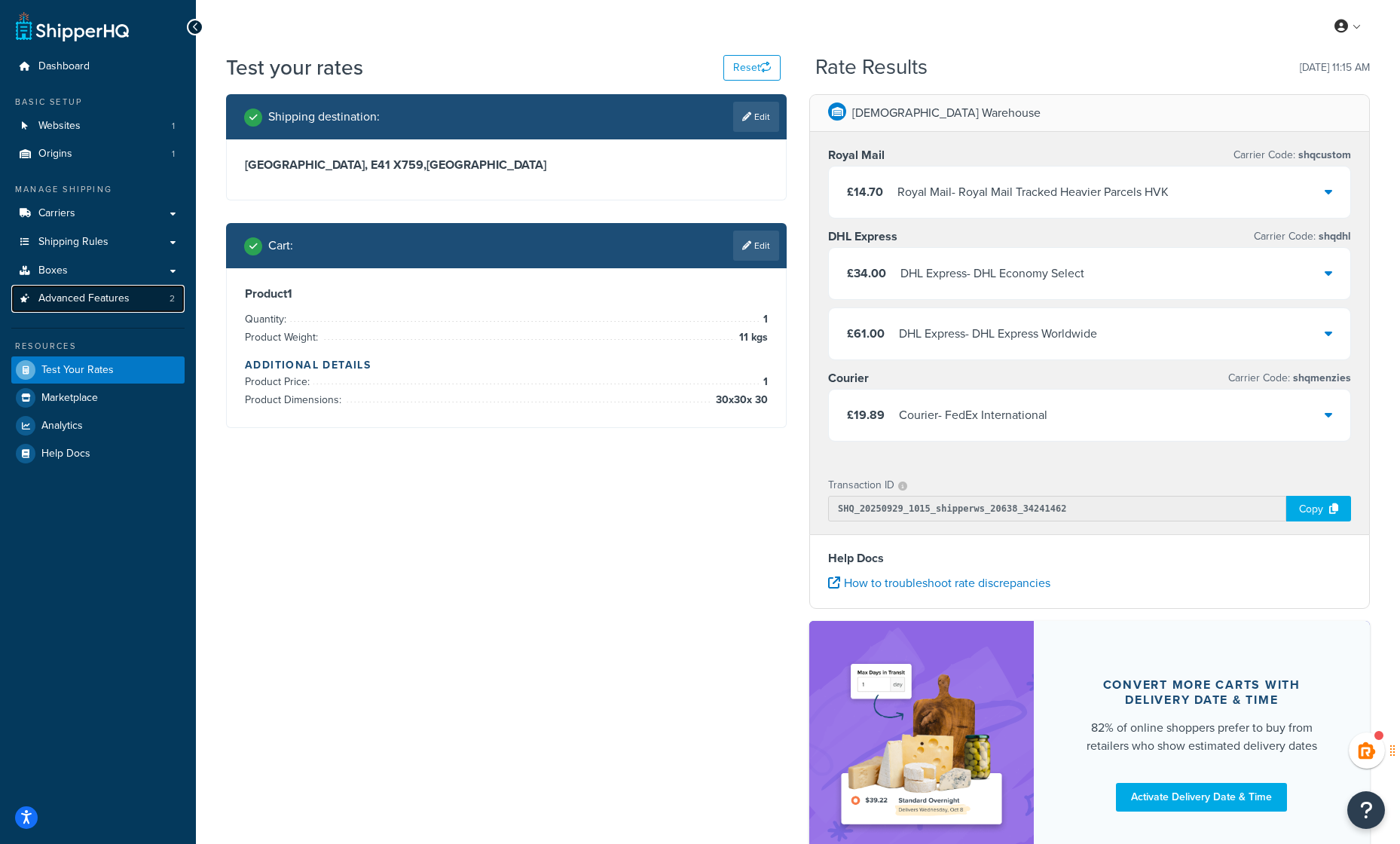
click at [79, 299] on span "Advanced Features" at bounding box center [84, 298] width 91 height 13
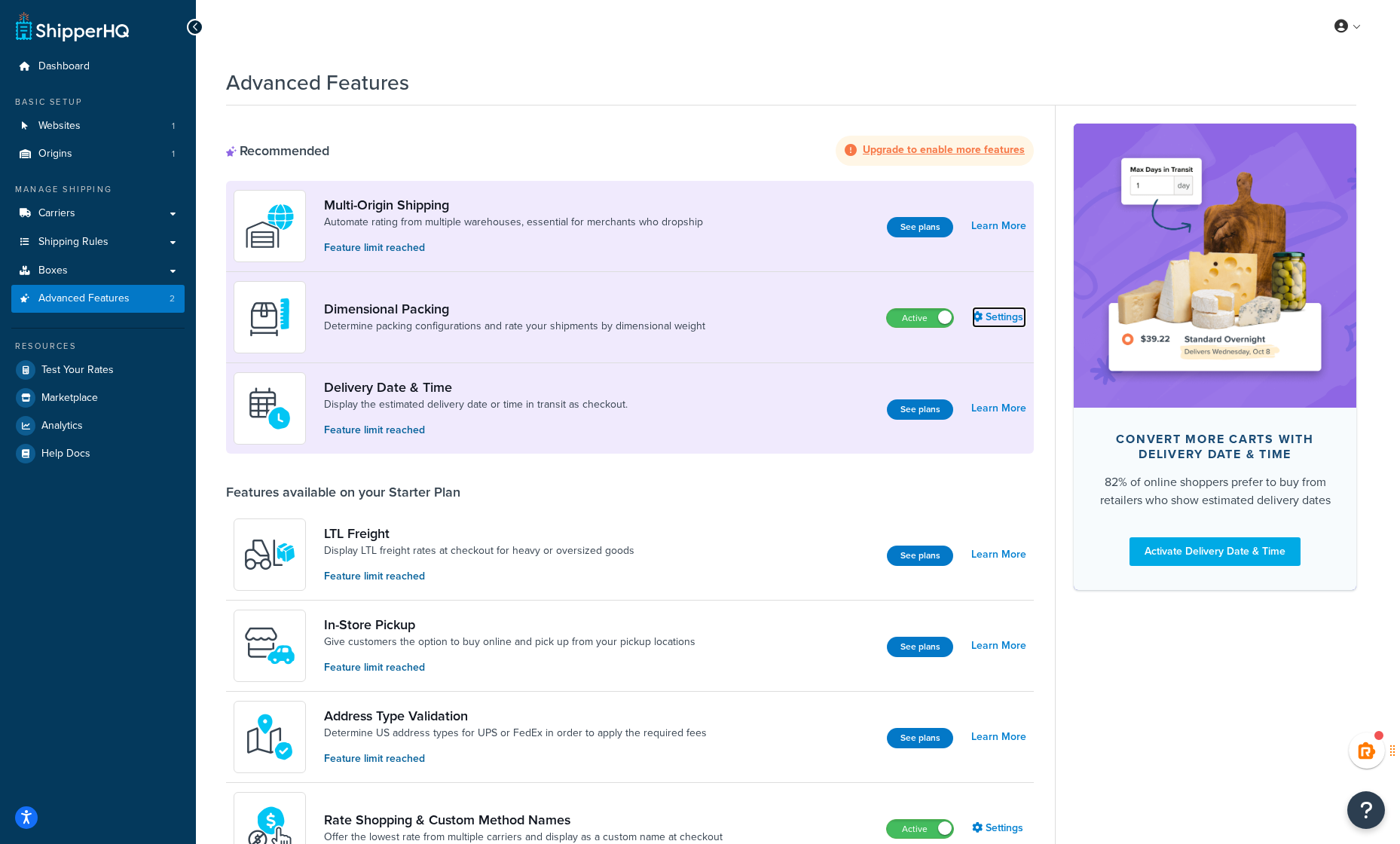
click at [990, 320] on link "Settings" at bounding box center [998, 317] width 54 height 21
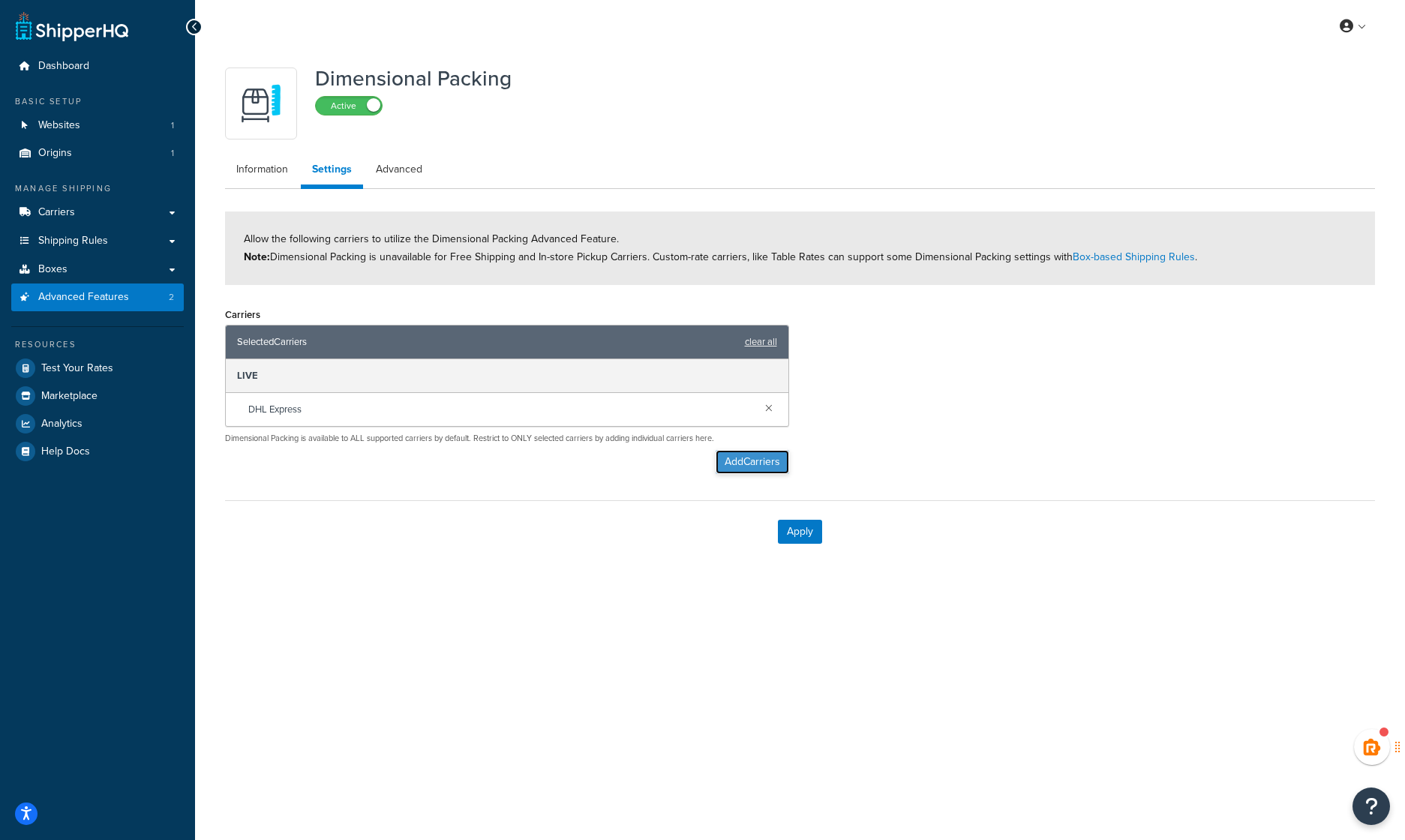
click at [754, 460] on button "Add Carriers" at bounding box center [752, 461] width 74 height 24
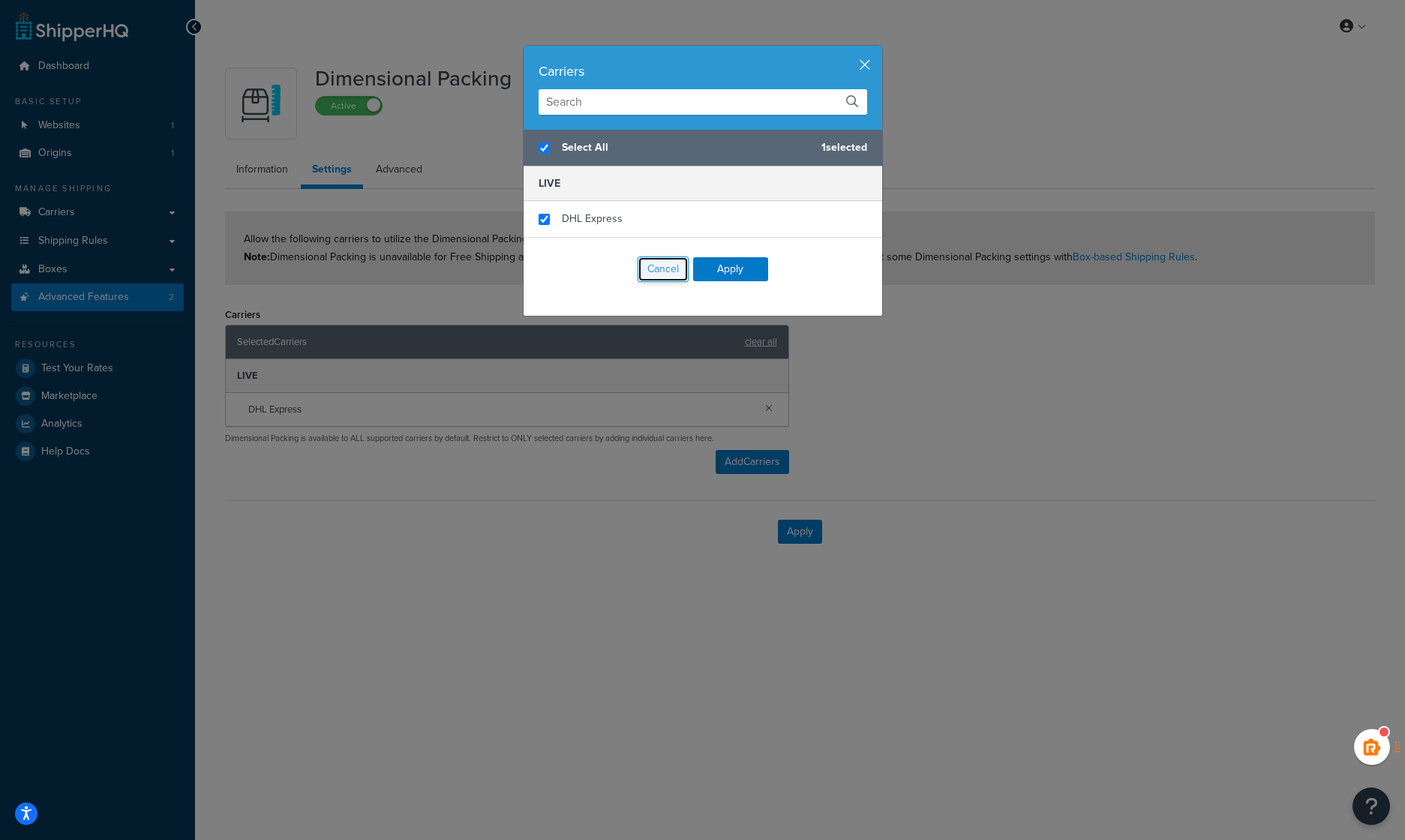
click at [676, 272] on button "Cancel" at bounding box center [663, 269] width 51 height 25
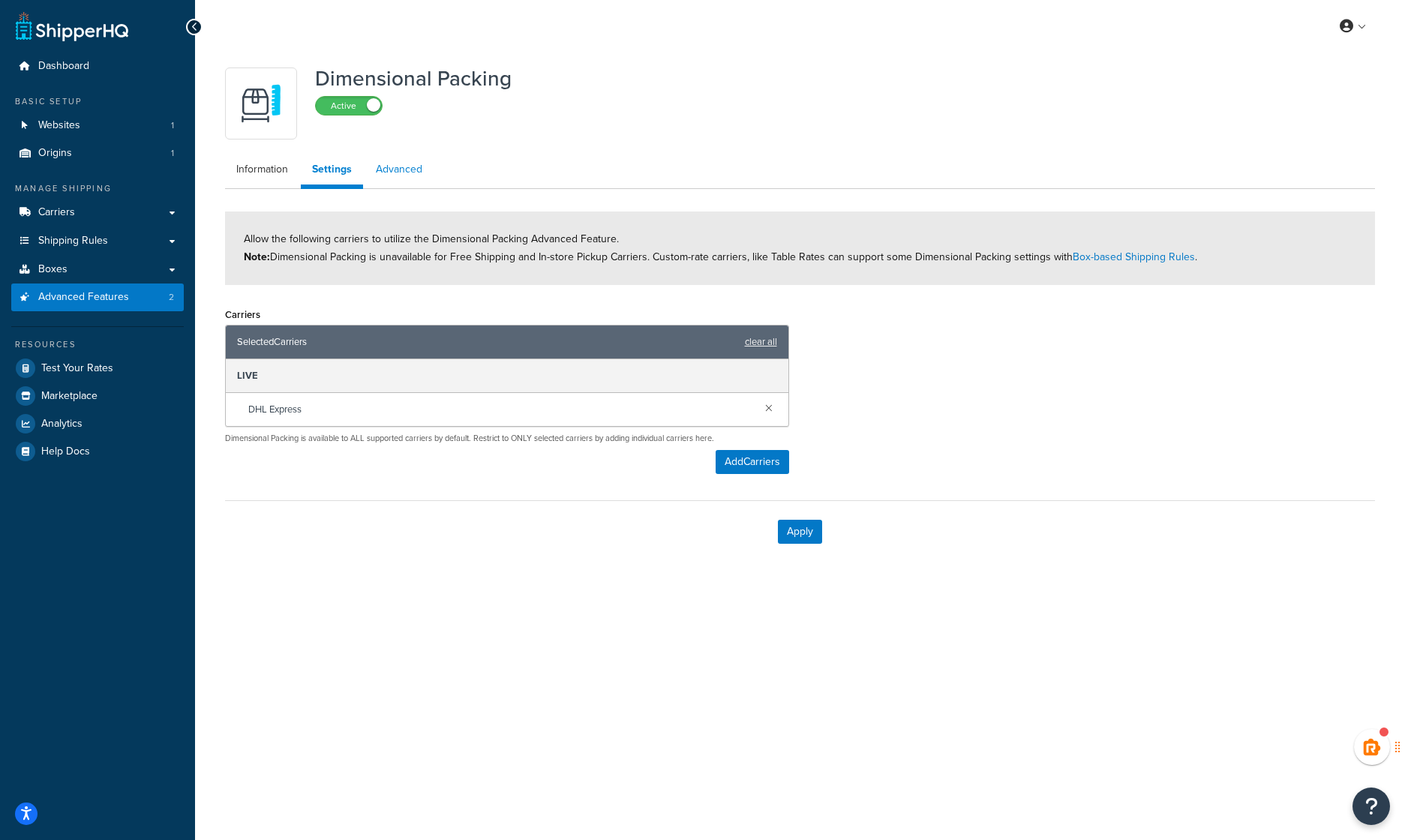
click at [412, 175] on link "Advanced" at bounding box center [399, 170] width 69 height 30
select select "false"
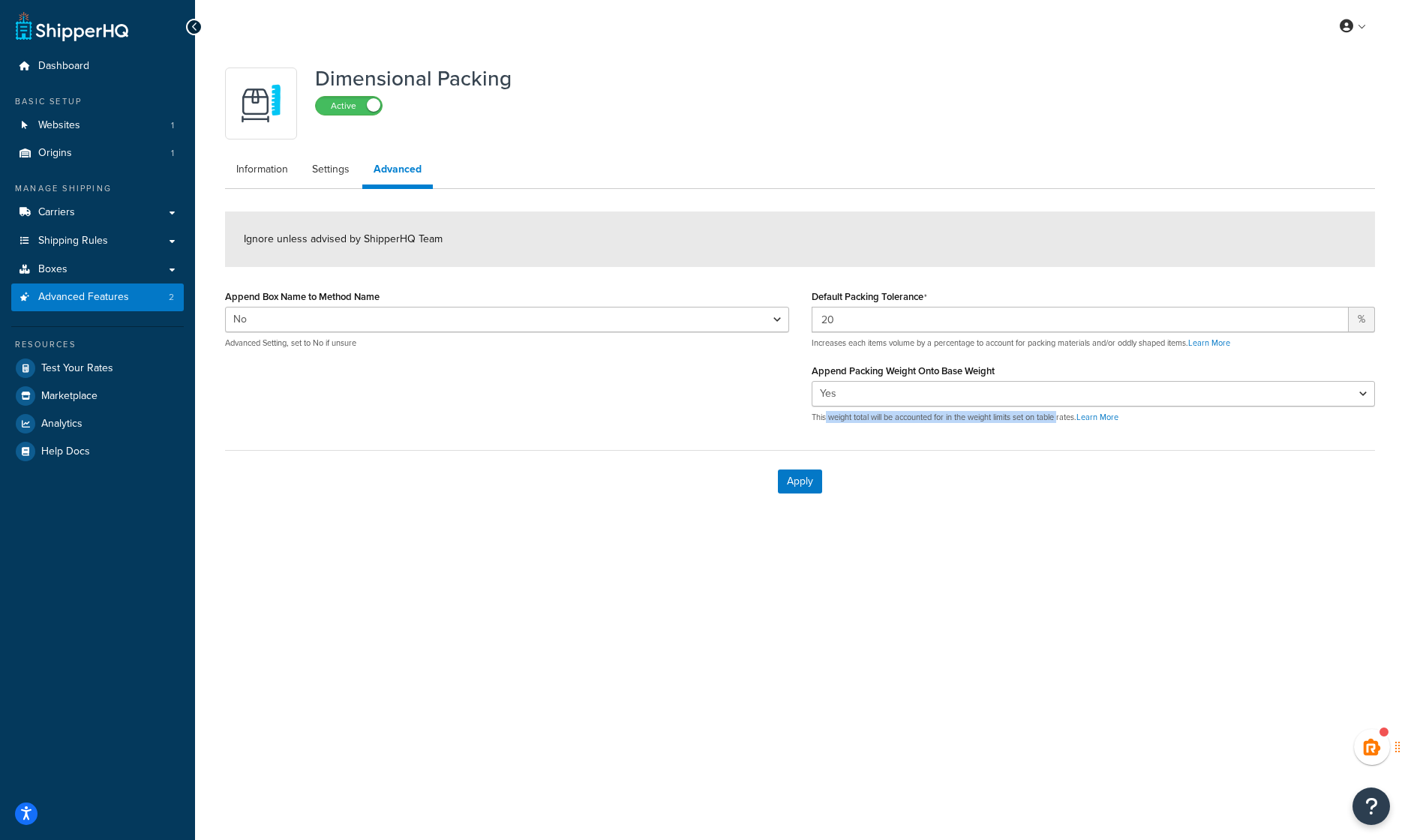
drag, startPoint x: 825, startPoint y: 417, endPoint x: 1064, endPoint y: 431, distance: 239.4
click at [1064, 431] on div "Default Packing Tolerance 20 % Increases each items volume by a percentage to a…" at bounding box center [1094, 360] width 587 height 149
drag, startPoint x: 1064, startPoint y: 431, endPoint x: 1090, endPoint y: 423, distance: 27.2
click at [1038, 435] on form "Ignore unless advised by ShipperHQ Team Append Box Name to Method Name Yes No A…" at bounding box center [800, 362] width 1150 height 301
click at [315, 170] on link "Settings" at bounding box center [330, 170] width 60 height 30
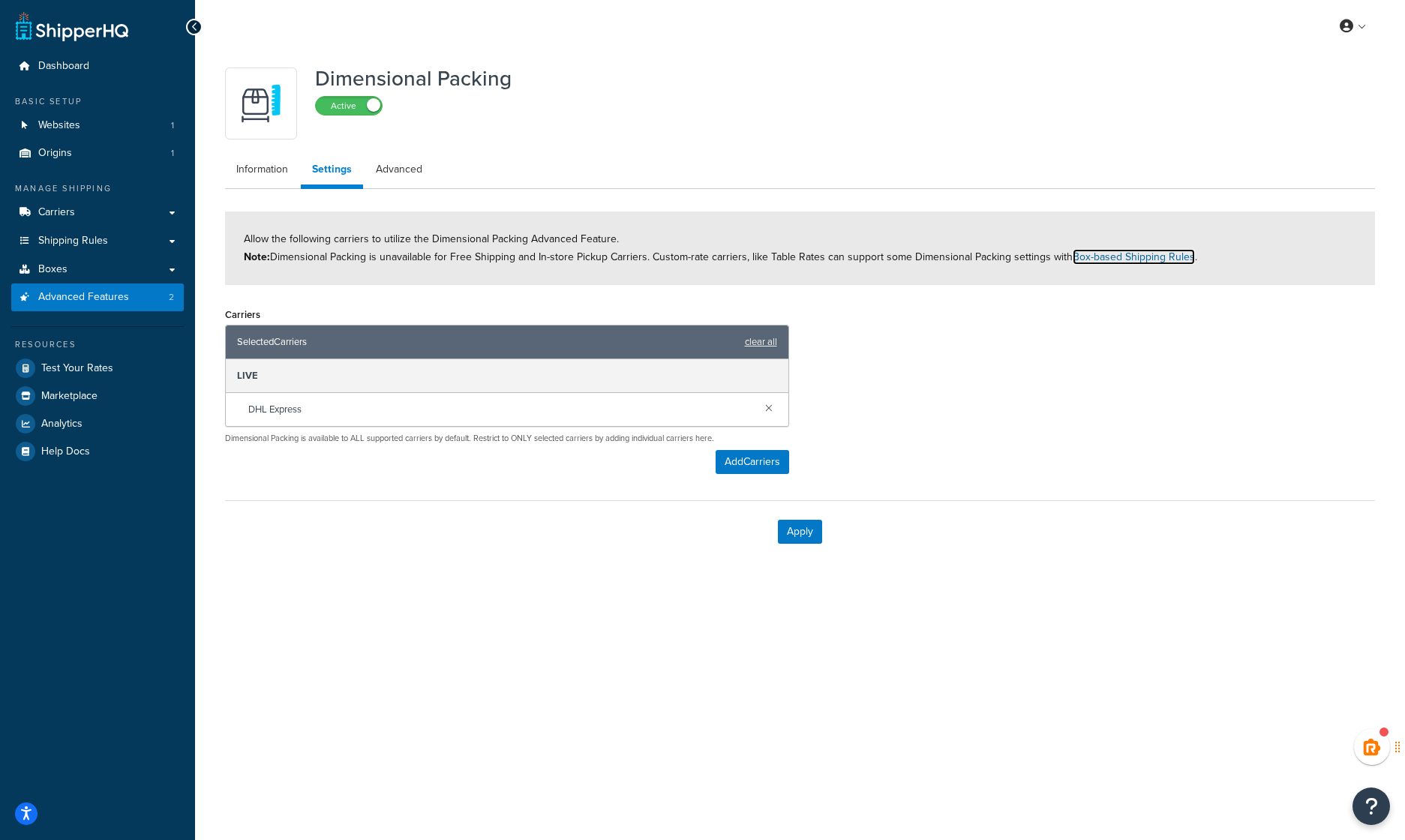
click at [1110, 257] on link "Box-based Shipping Rules" at bounding box center [1133, 257] width 122 height 16
click at [79, 268] on link "Boxes" at bounding box center [98, 270] width 172 height 28
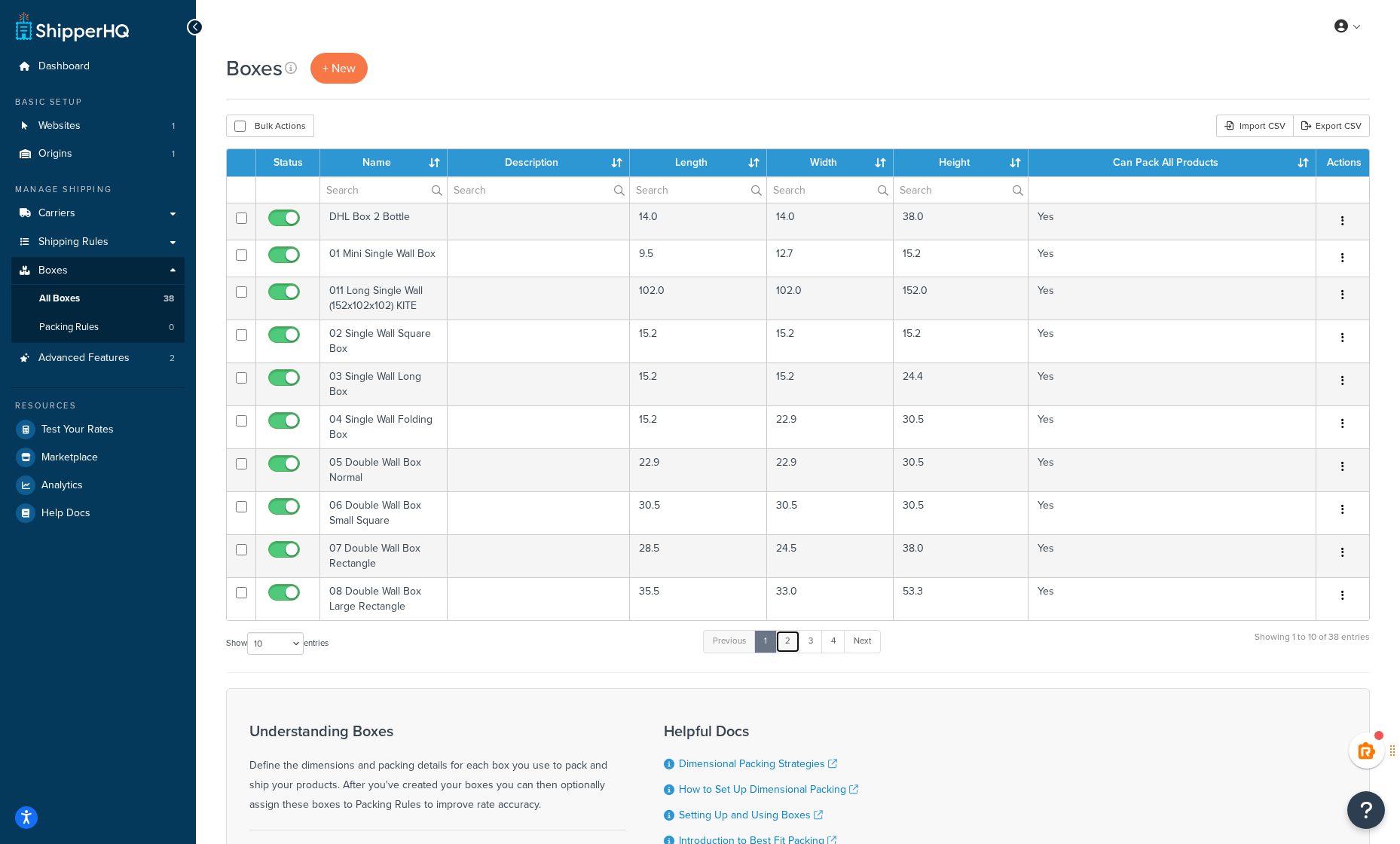
click at [794, 638] on link "2" at bounding box center [787, 642] width 25 height 23
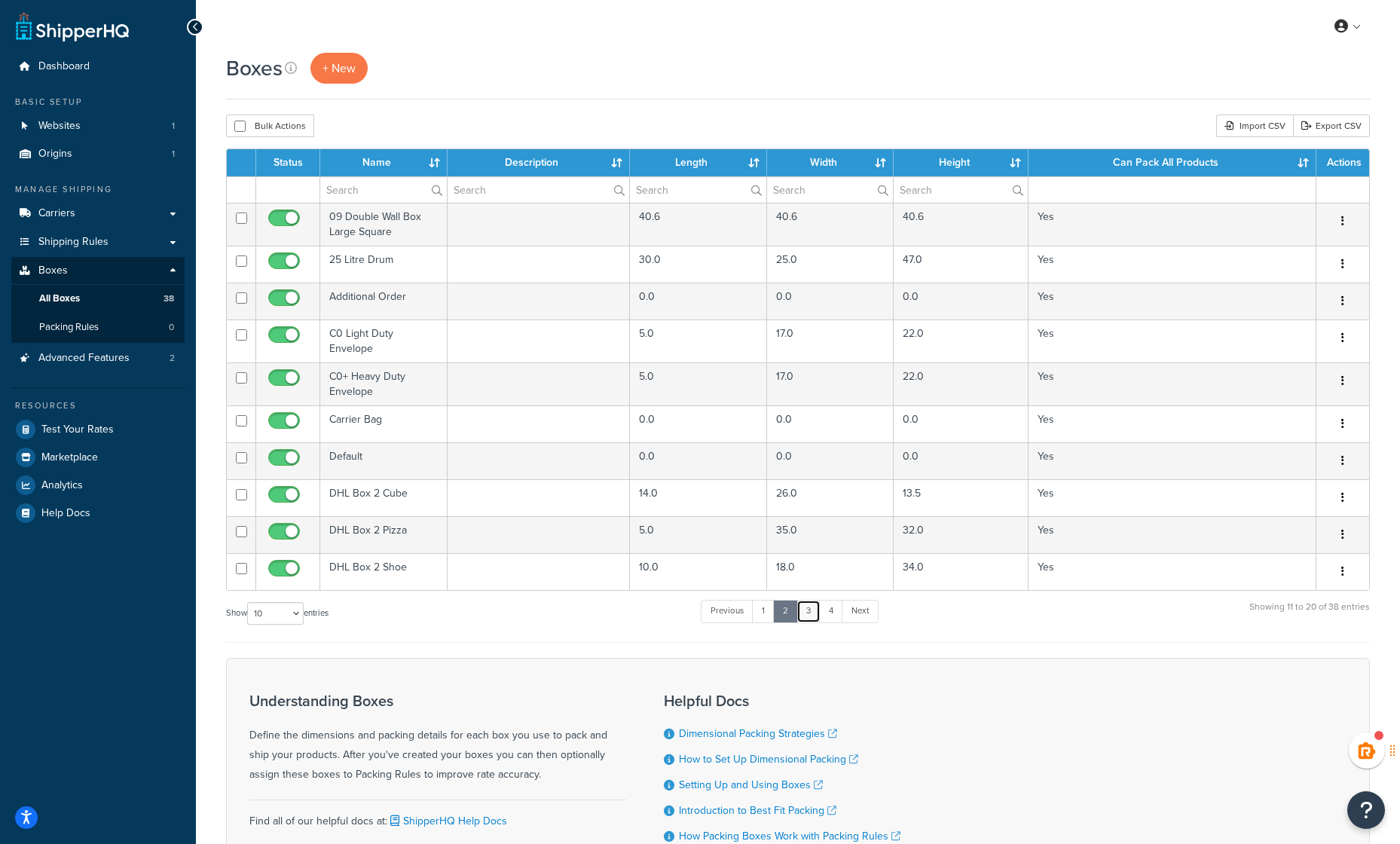
click at [813, 609] on link "3" at bounding box center [808, 612] width 24 height 23
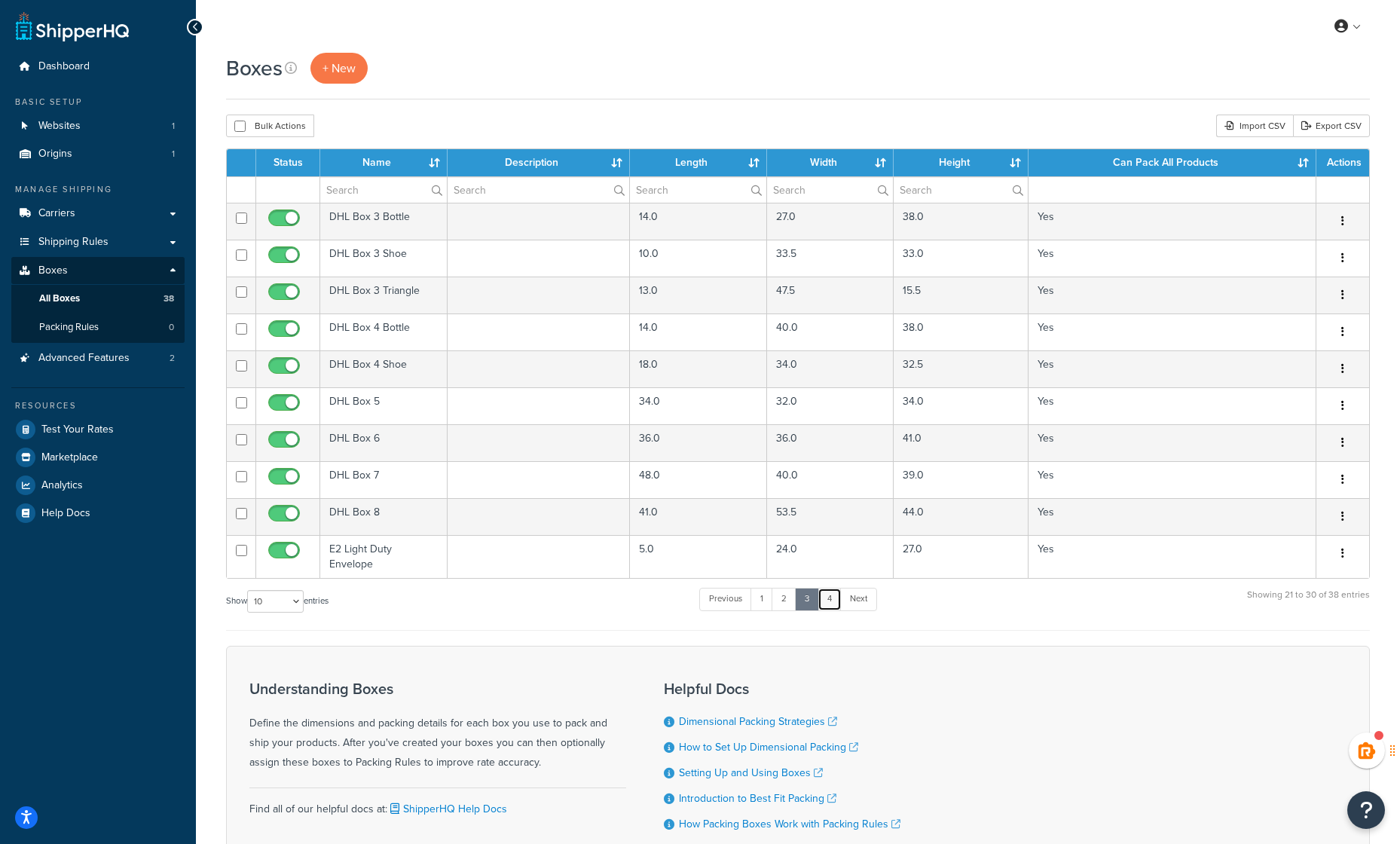
click at [836, 588] on link "4" at bounding box center [829, 599] width 24 height 23
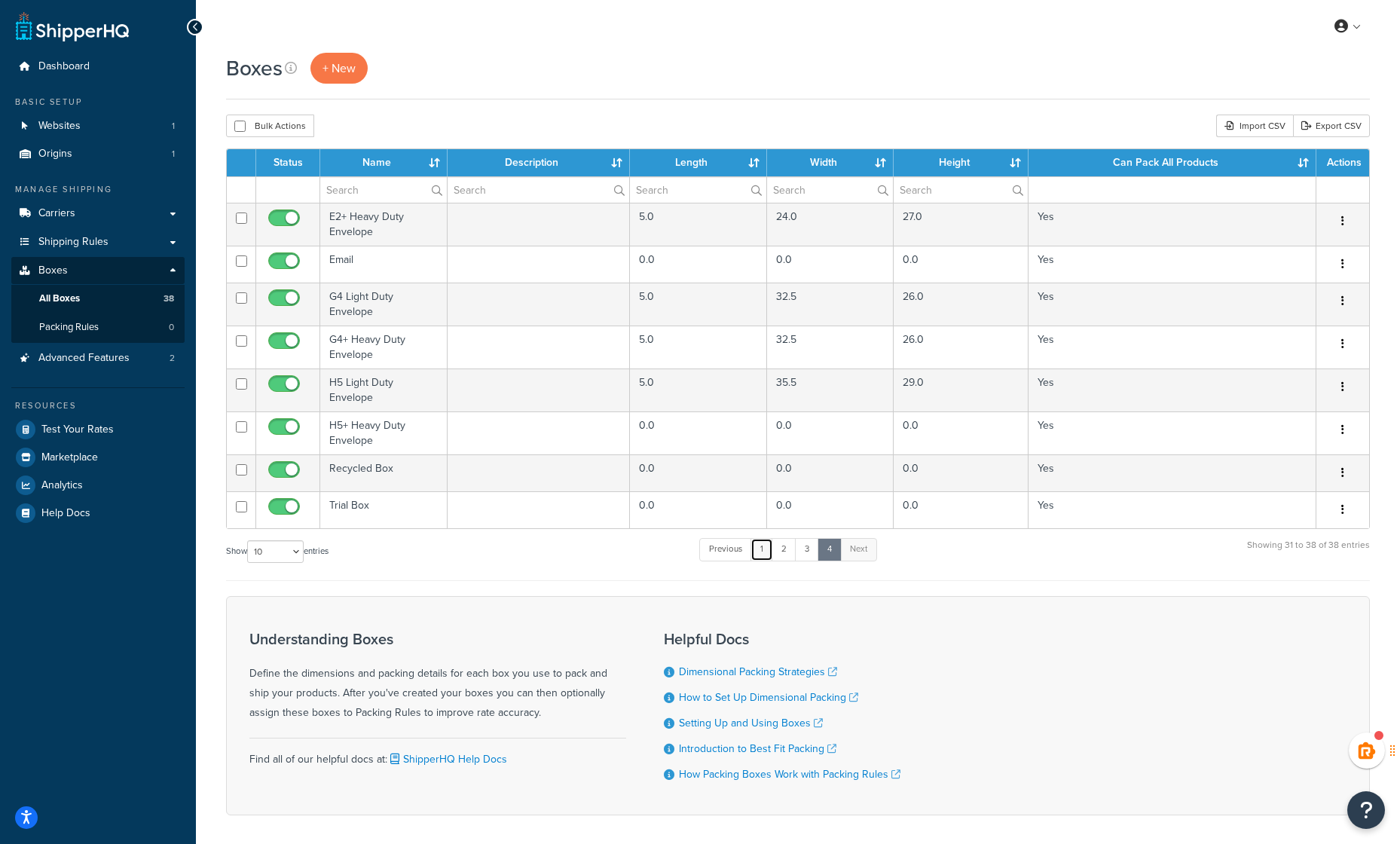
click at [772, 549] on link "1" at bounding box center [762, 550] width 23 height 23
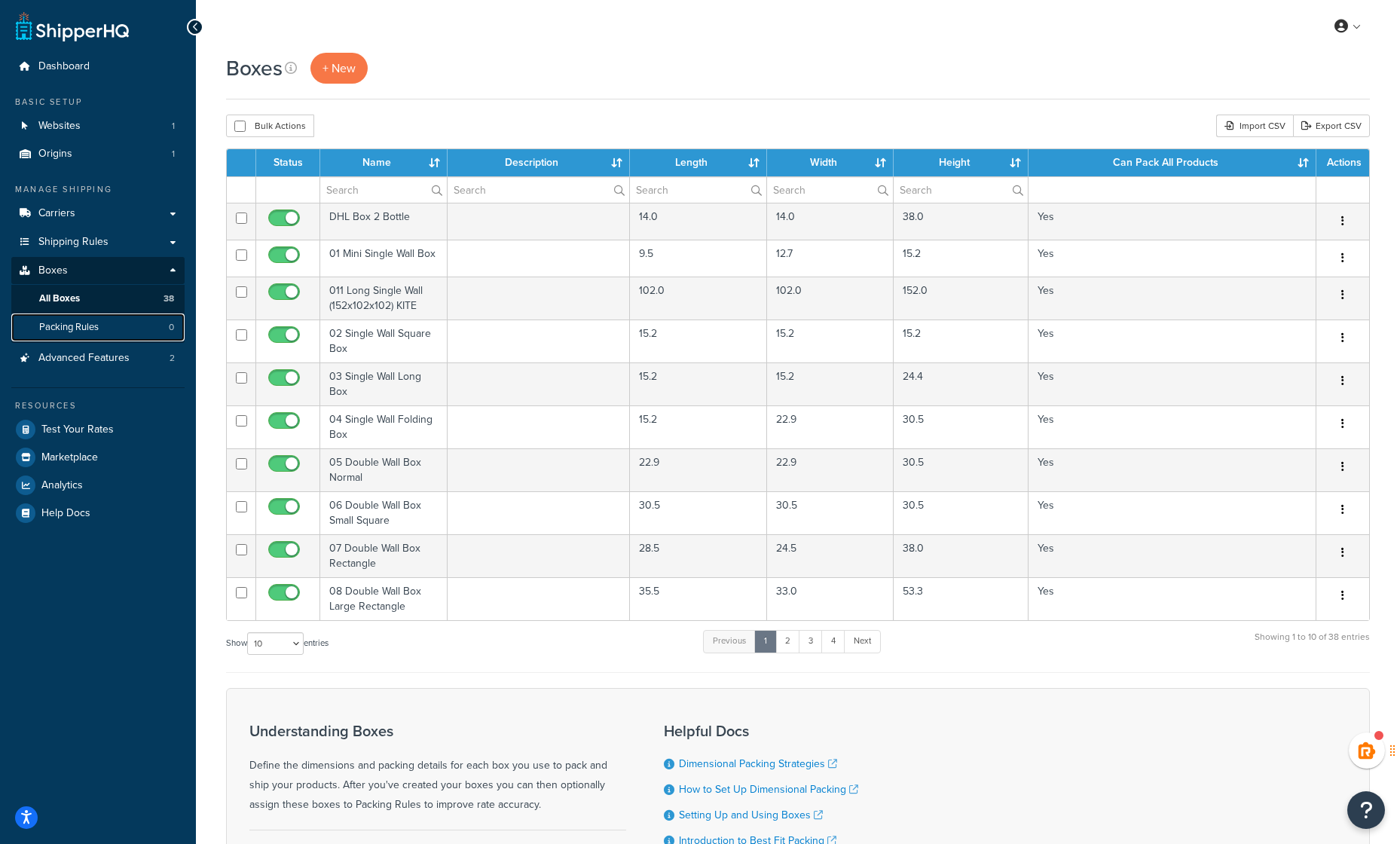
click at [83, 332] on span "Packing Rules" at bounding box center [68, 328] width 59 height 13
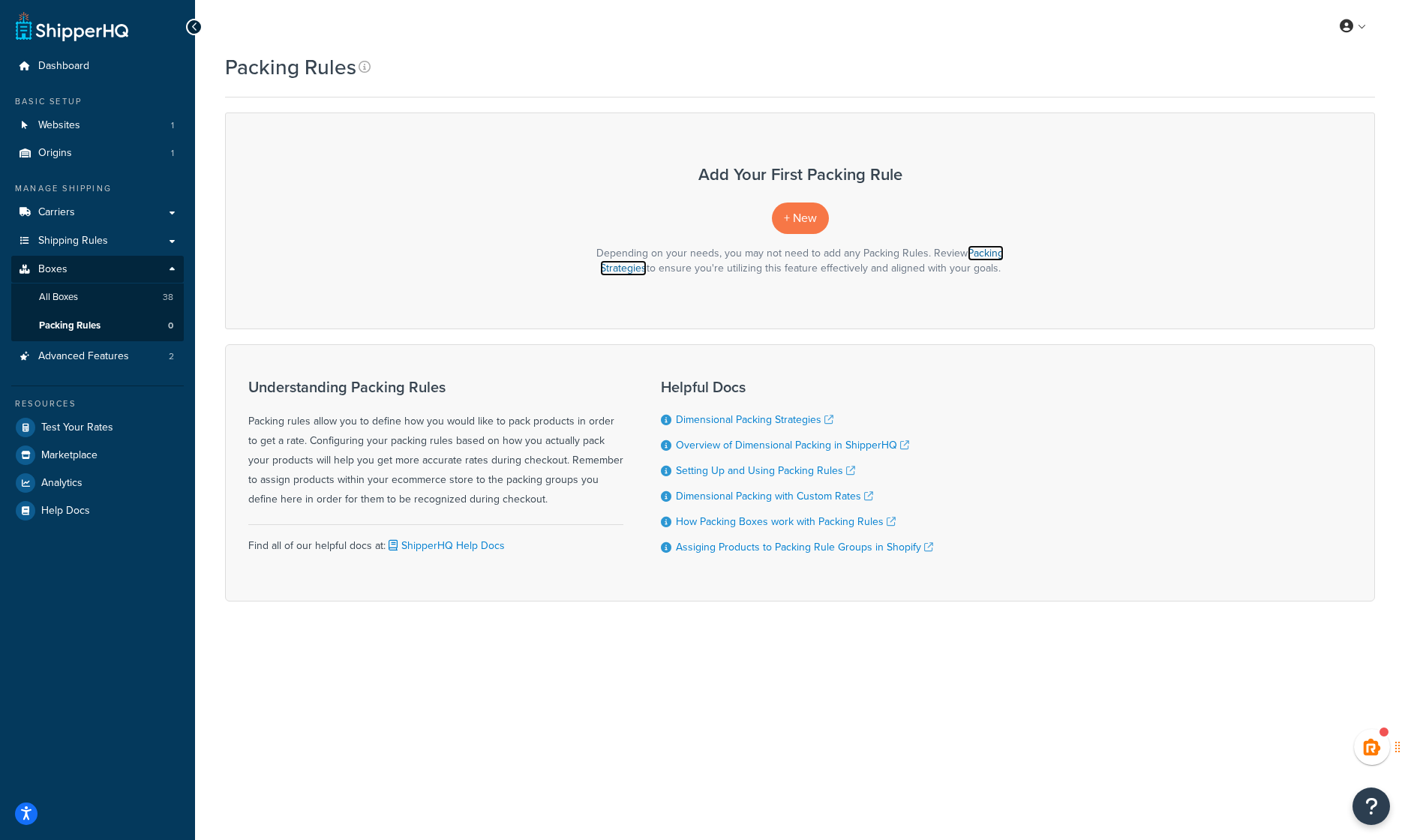
click at [996, 250] on link "Packing Strategies" at bounding box center [802, 260] width 404 height 31
